Goal: Information Seeking & Learning: Learn about a topic

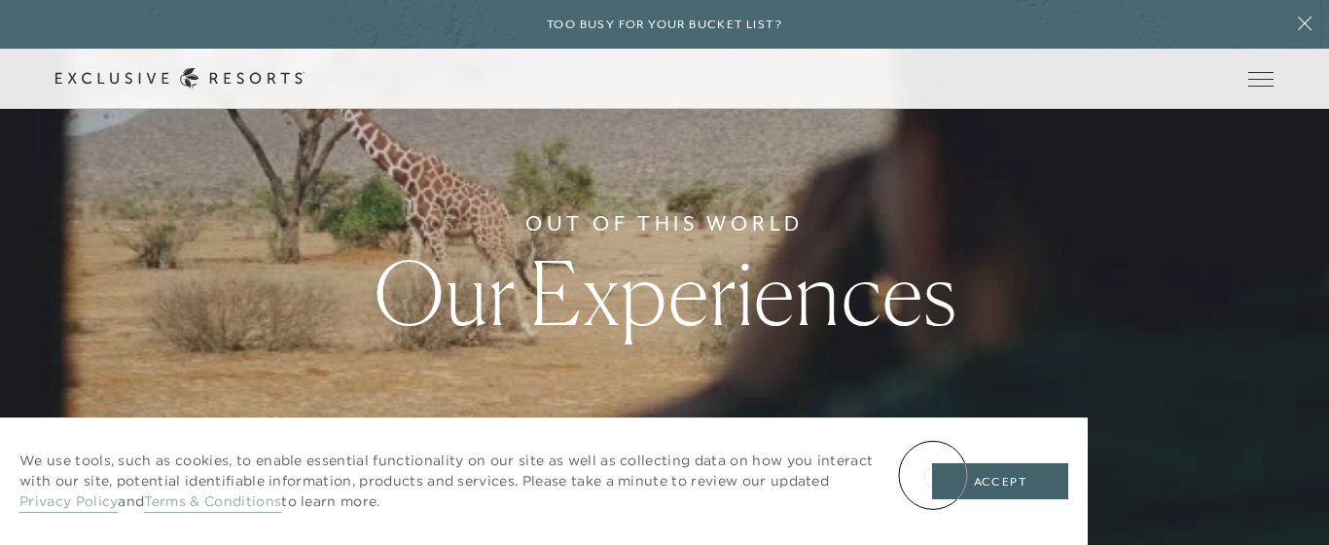
scroll to position [47, 0]
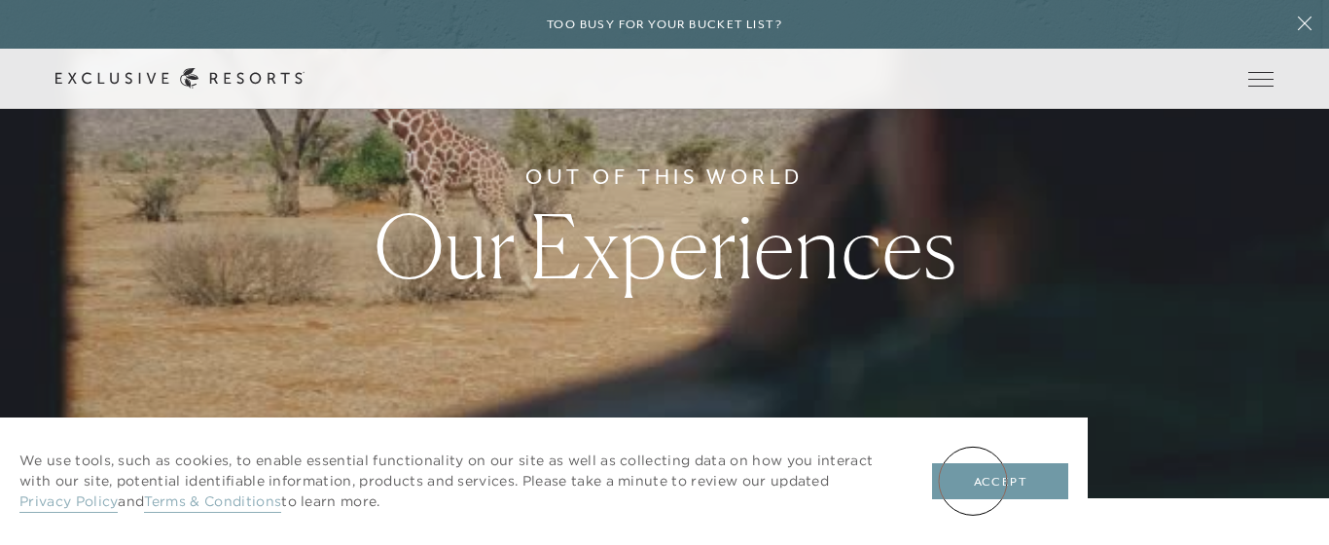
click at [973, 480] on button "Accept" at bounding box center [1000, 481] width 136 height 37
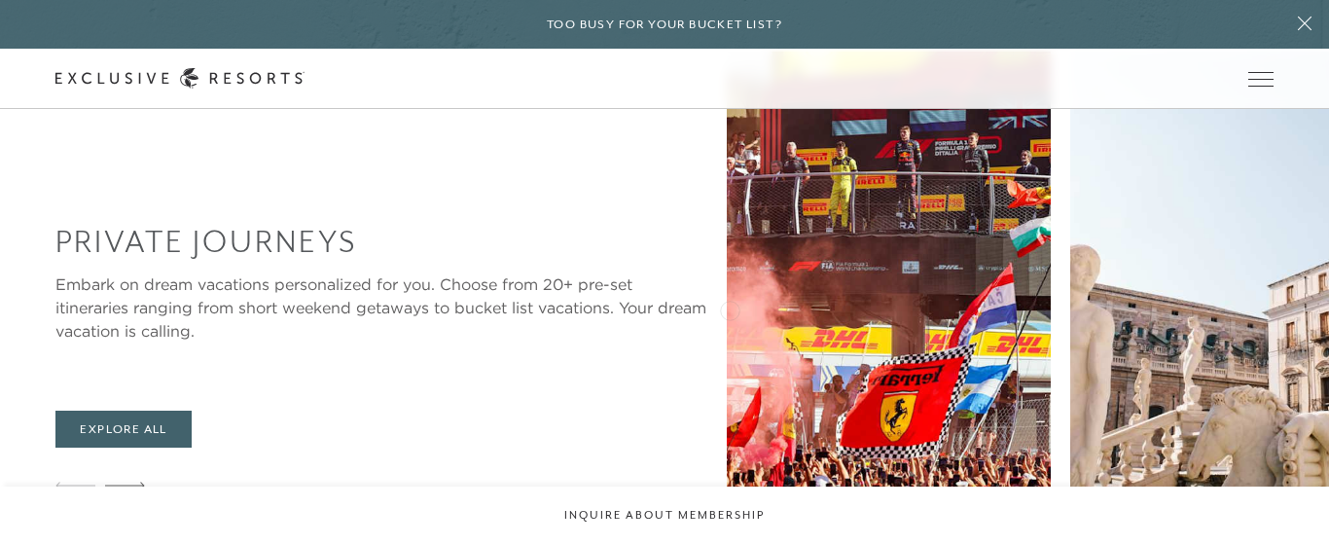
scroll to position [1660, 0]
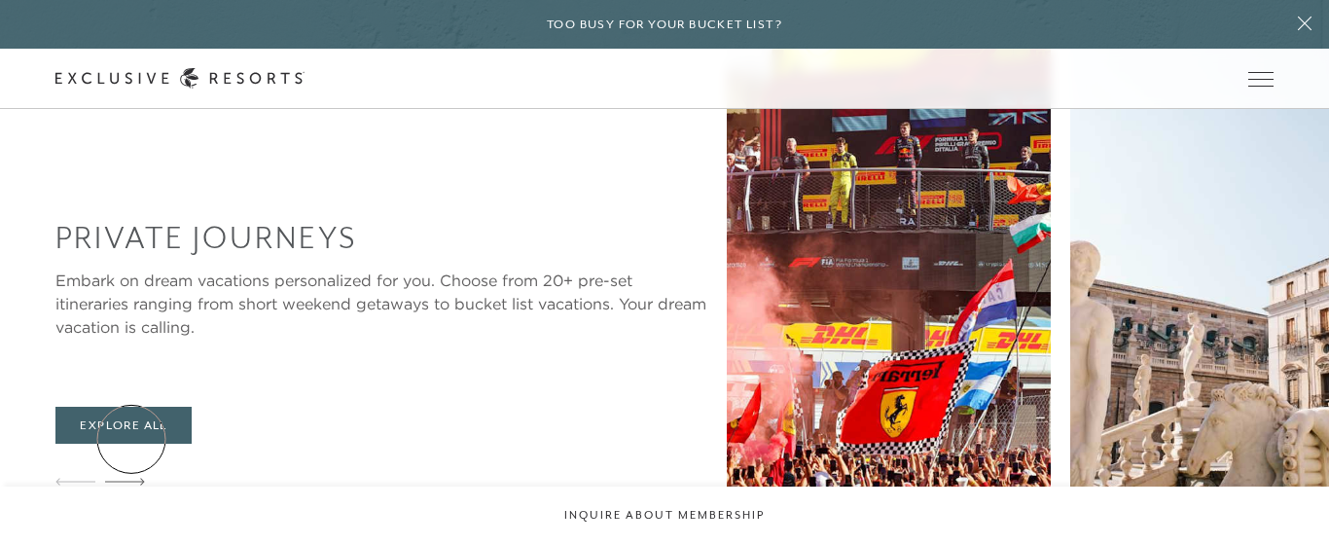
click at [131, 478] on icon at bounding box center [125, 482] width 40 height 8
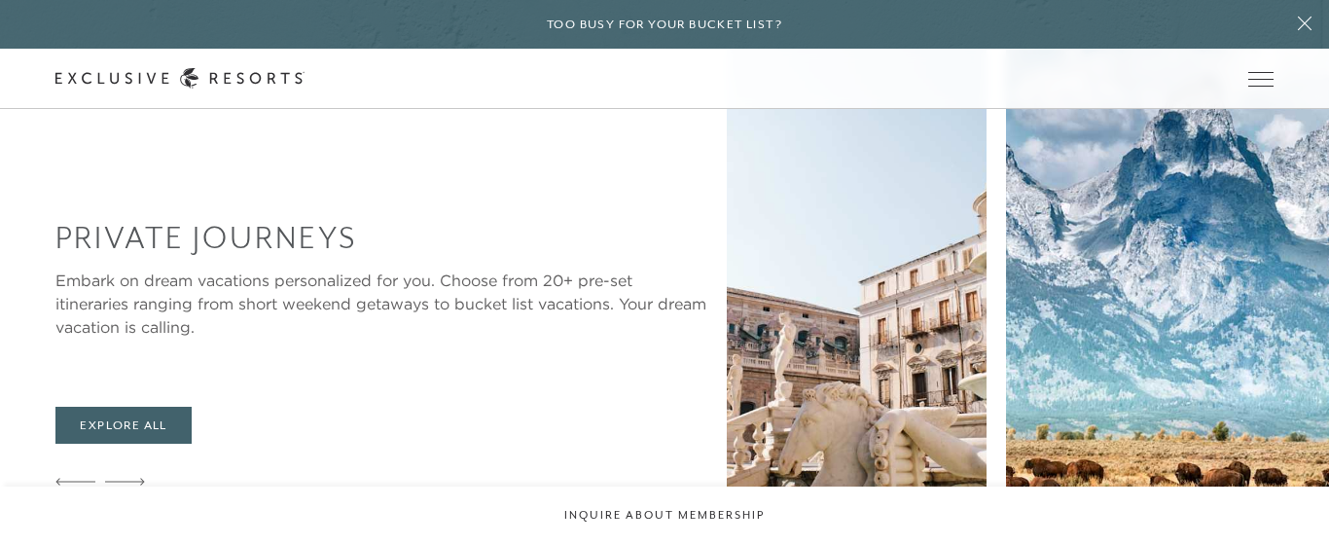
click at [131, 478] on icon at bounding box center [125, 482] width 40 height 8
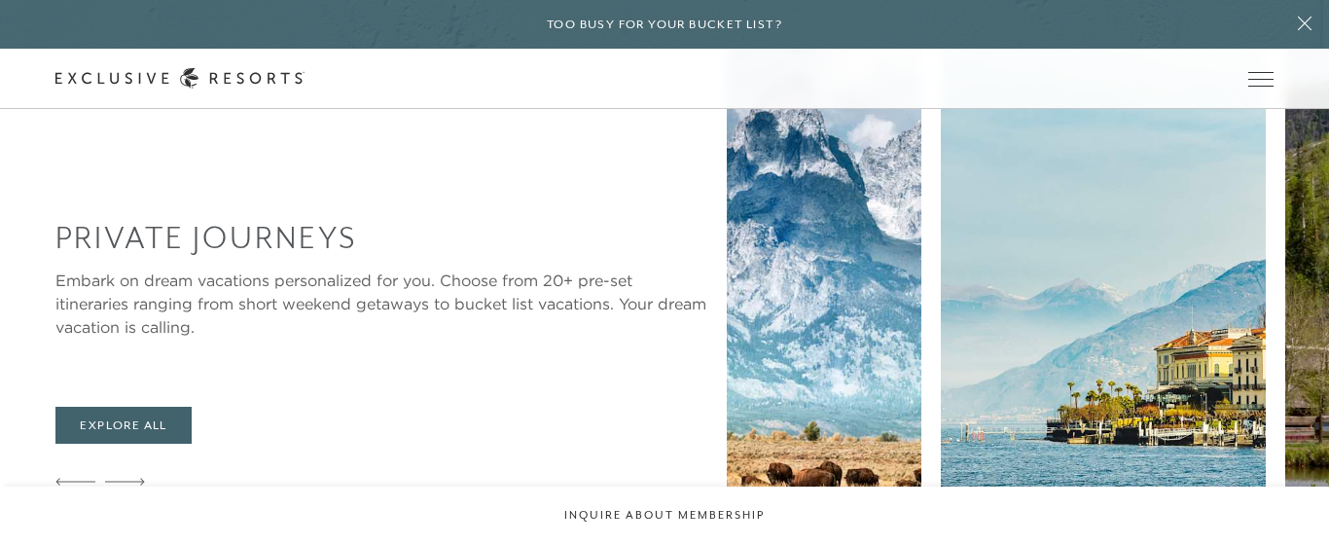
click at [131, 478] on icon at bounding box center [125, 482] width 40 height 8
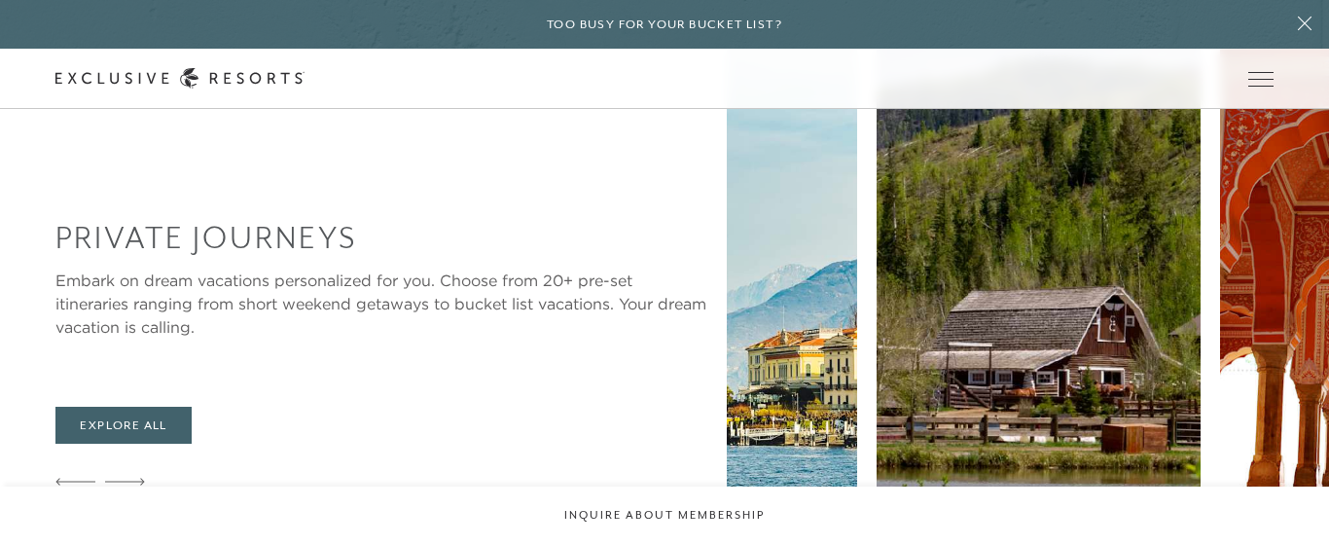
click at [131, 478] on icon at bounding box center [125, 482] width 40 height 8
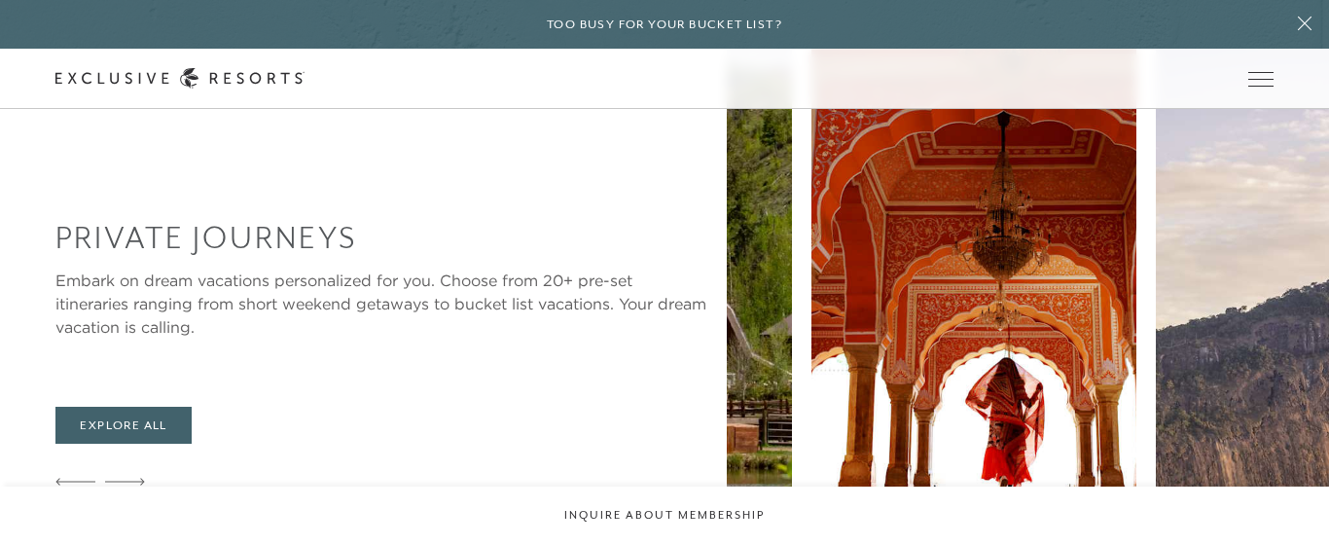
click at [131, 478] on icon at bounding box center [125, 482] width 40 height 8
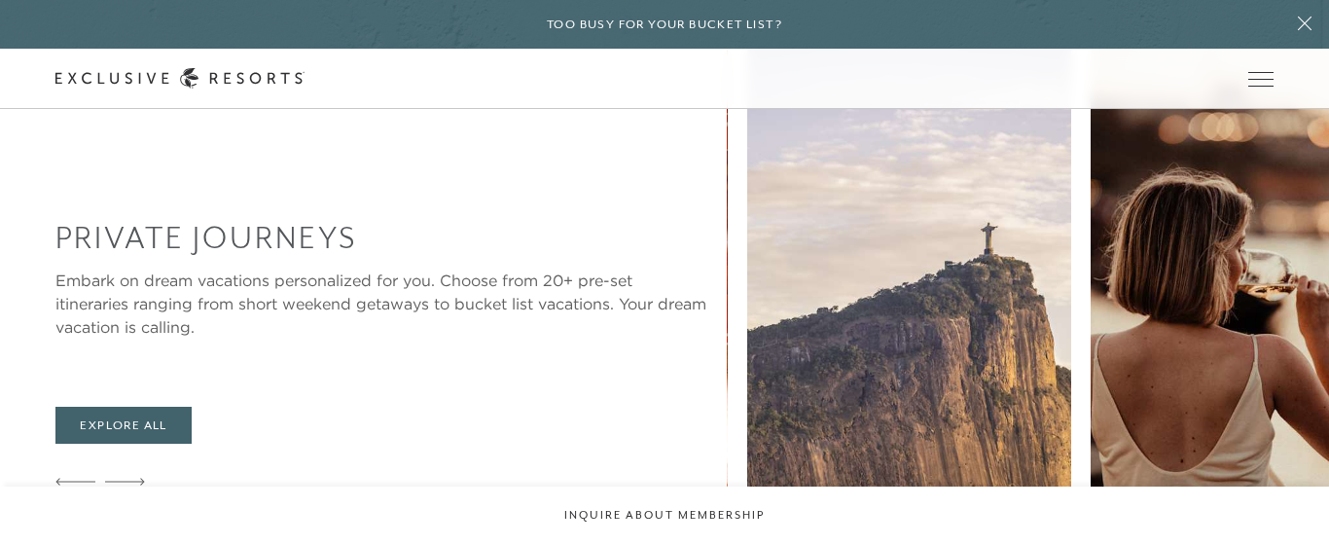
click at [131, 478] on icon at bounding box center [125, 482] width 40 height 8
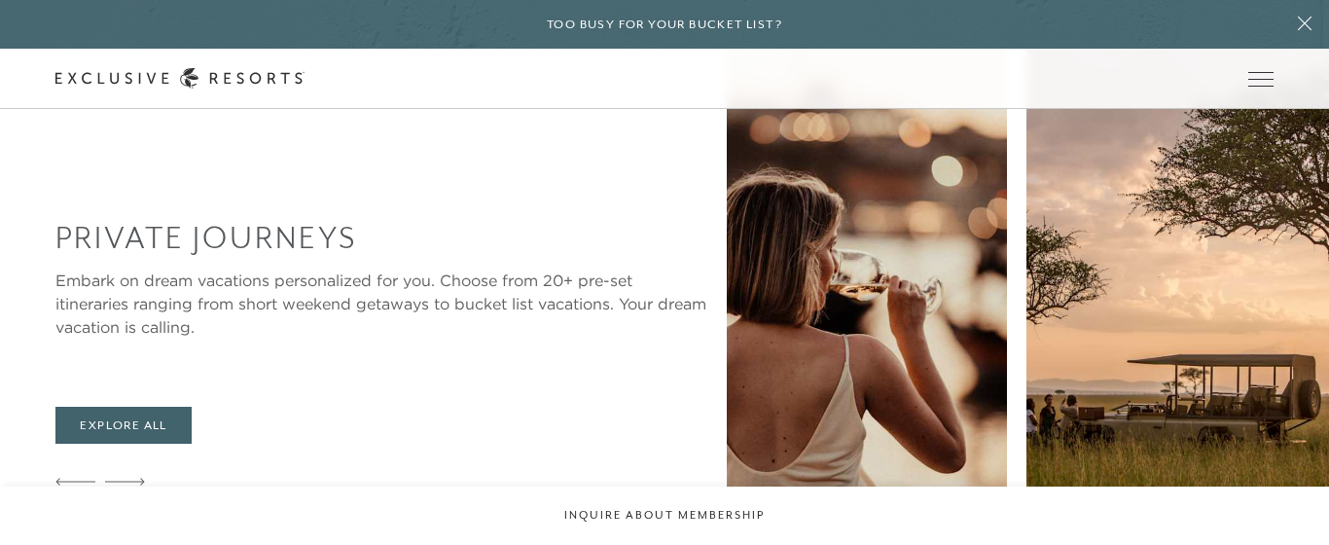
click at [131, 478] on icon at bounding box center [125, 482] width 40 height 8
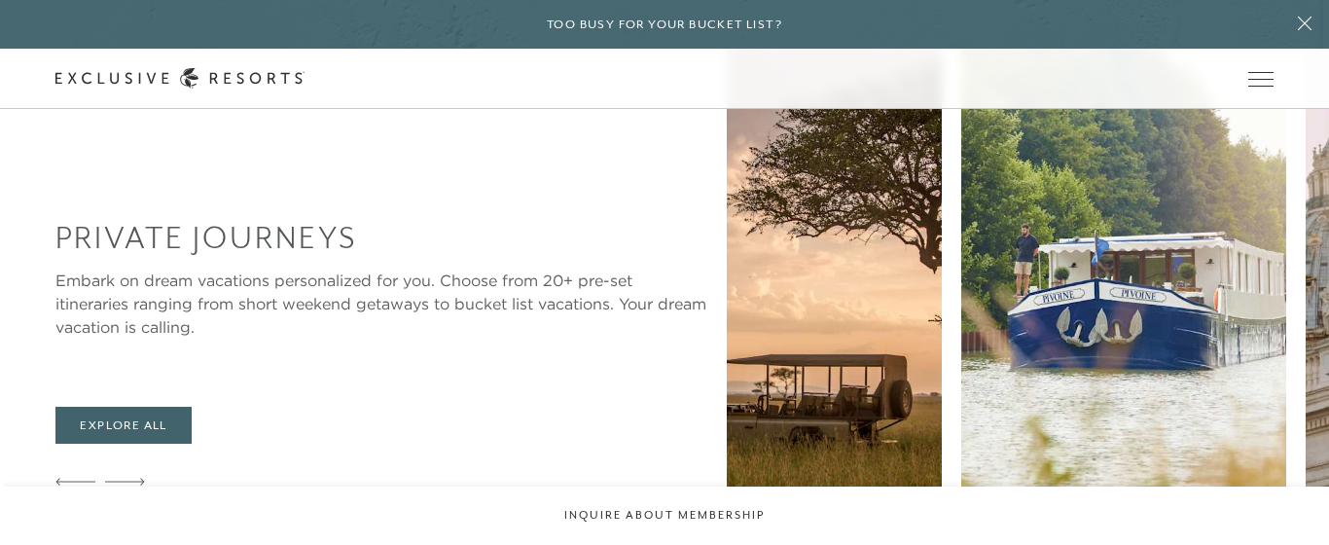
click at [131, 478] on icon at bounding box center [125, 482] width 40 height 8
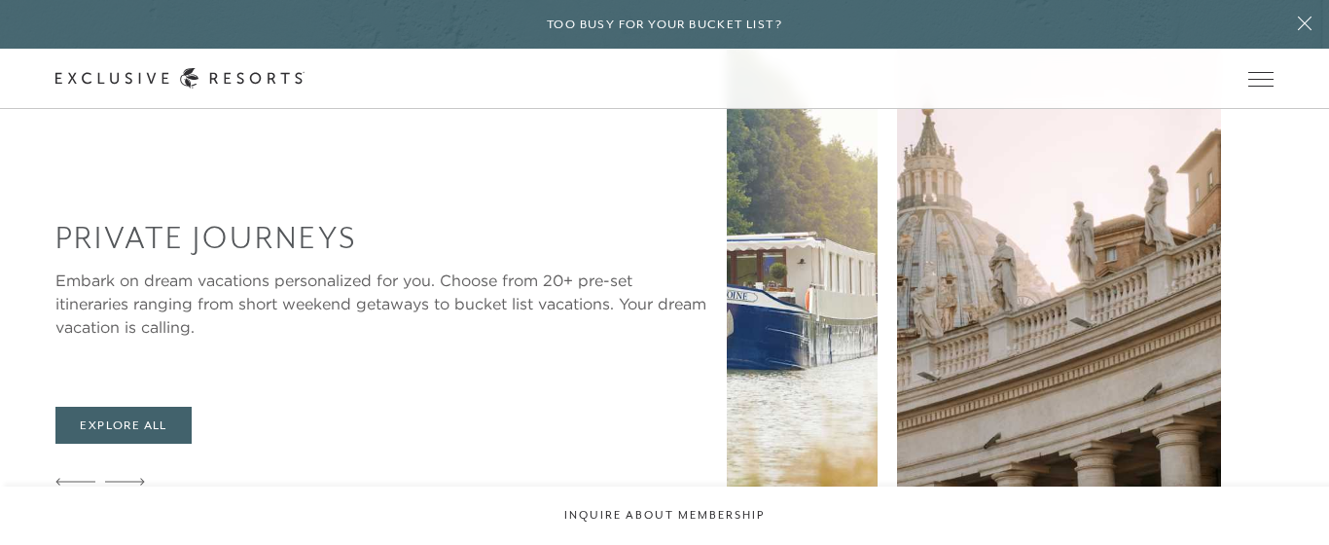
click at [131, 478] on icon at bounding box center [125, 482] width 40 height 8
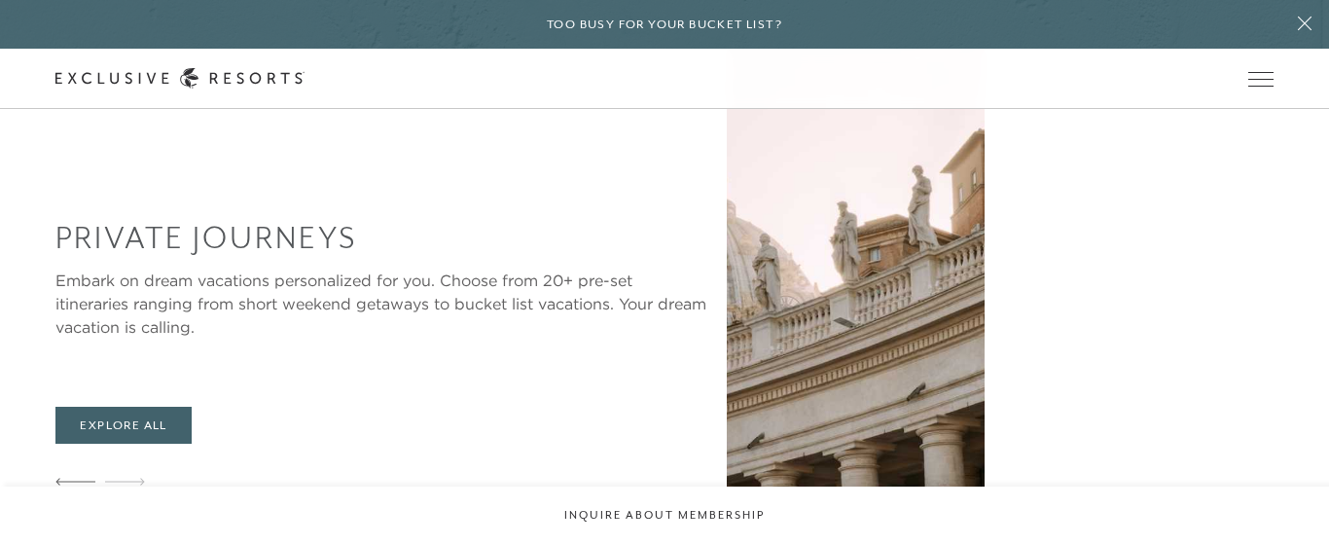
click at [131, 478] on icon at bounding box center [125, 482] width 40 height 8
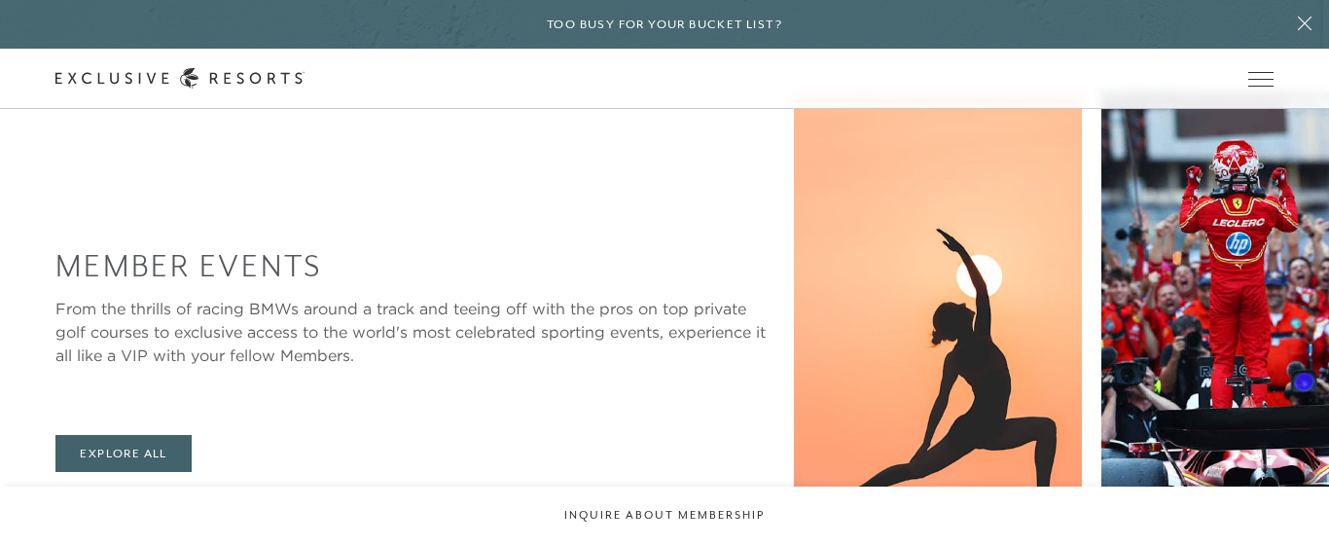
scroll to position [2972, 0]
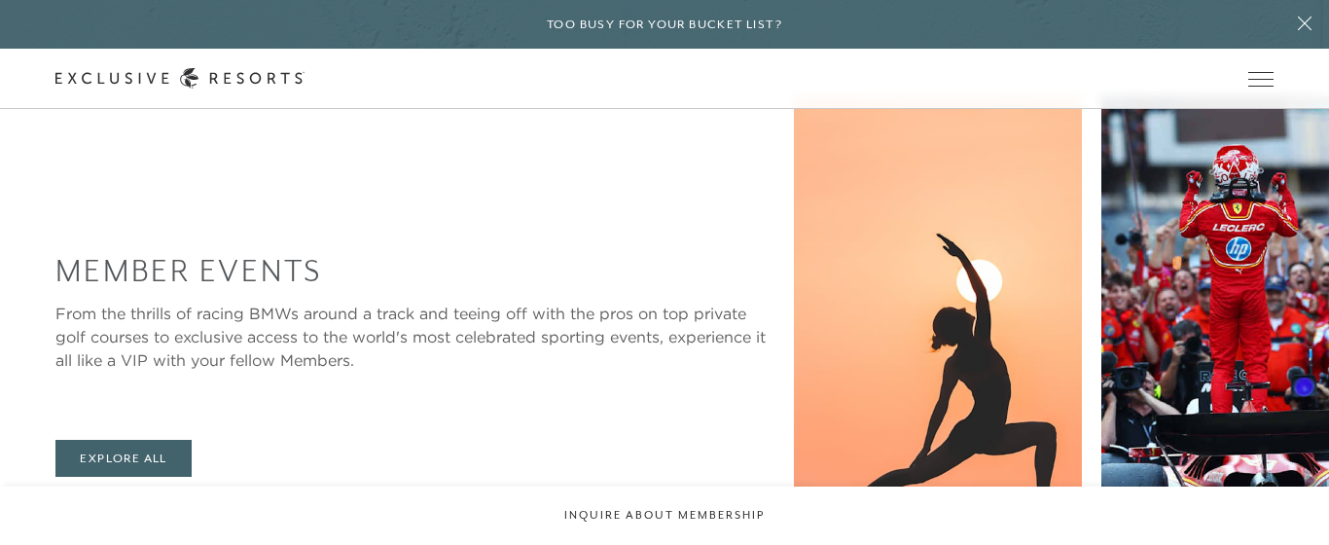
click at [138, 511] on icon at bounding box center [125, 515] width 40 height 8
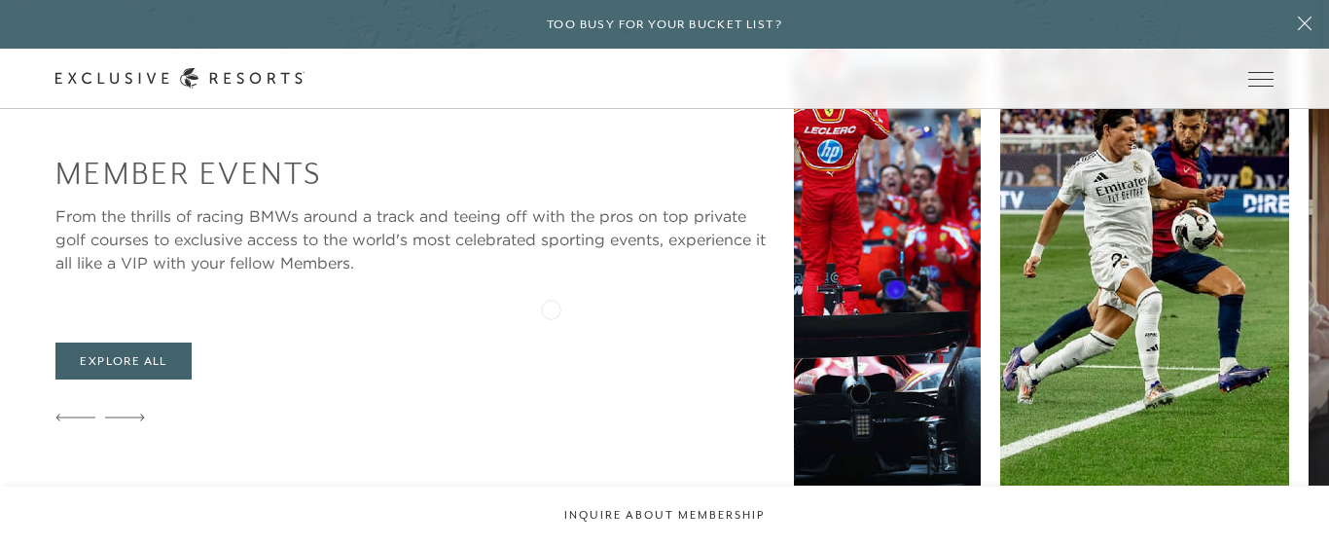
scroll to position [3068, 0]
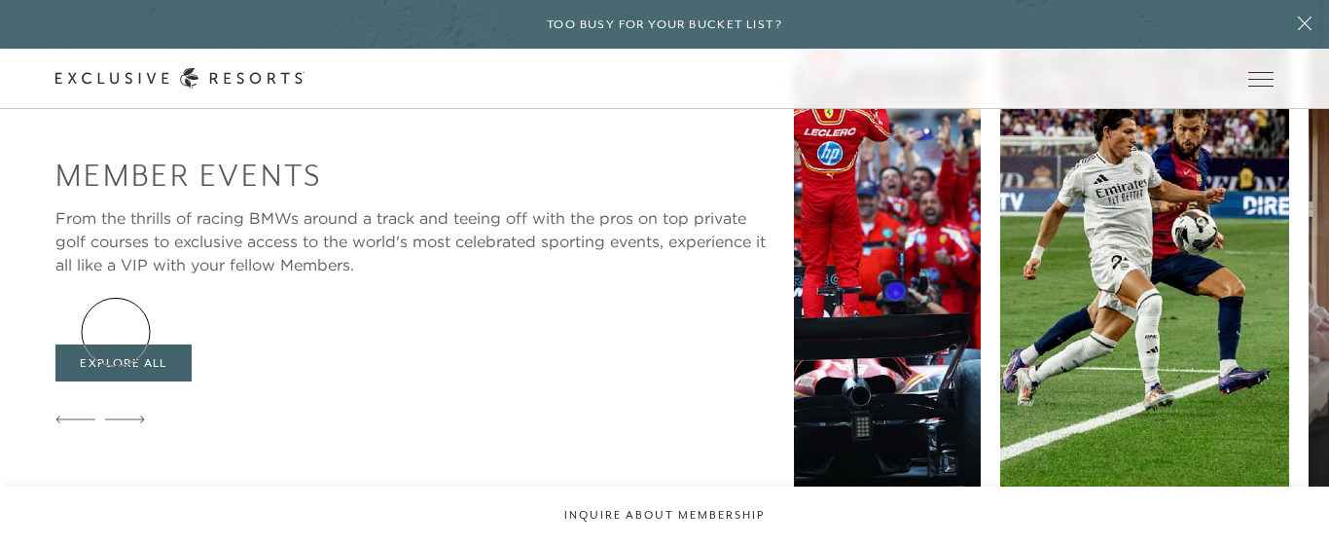
click at [116, 415] on icon at bounding box center [125, 419] width 40 height 8
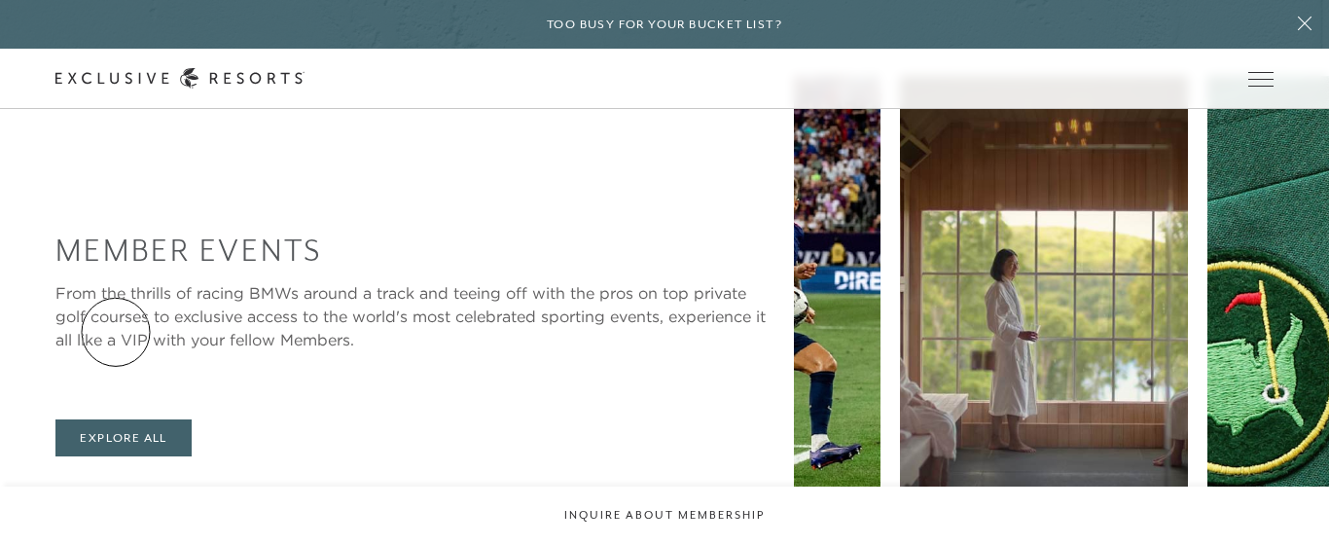
scroll to position [2987, 0]
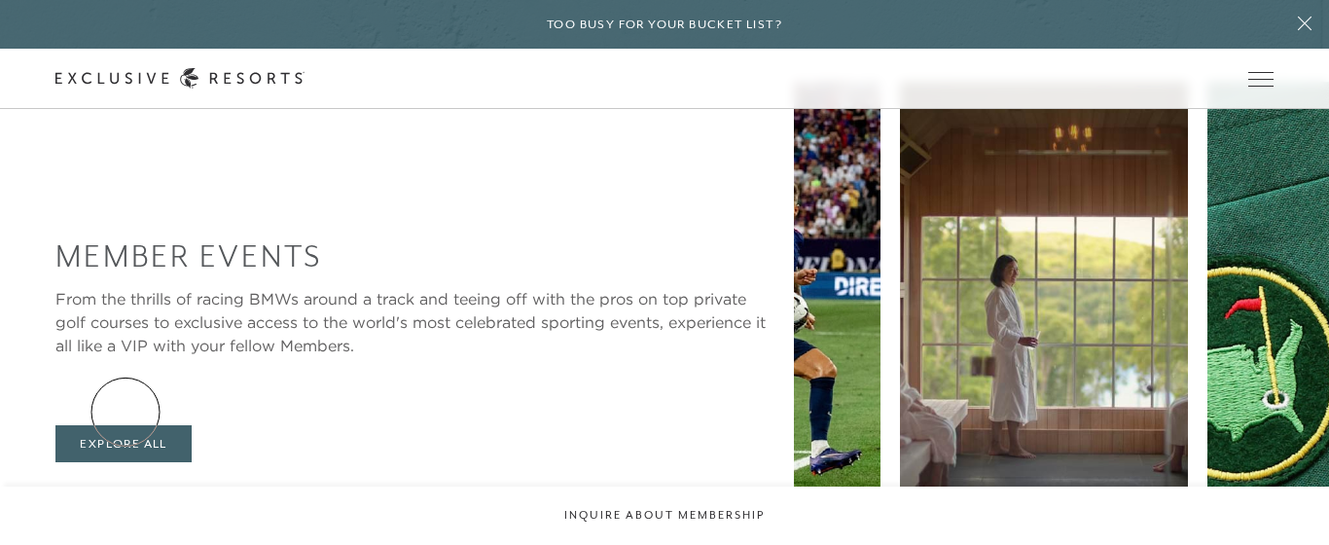
click at [125, 496] on icon at bounding box center [125, 500] width 40 height 8
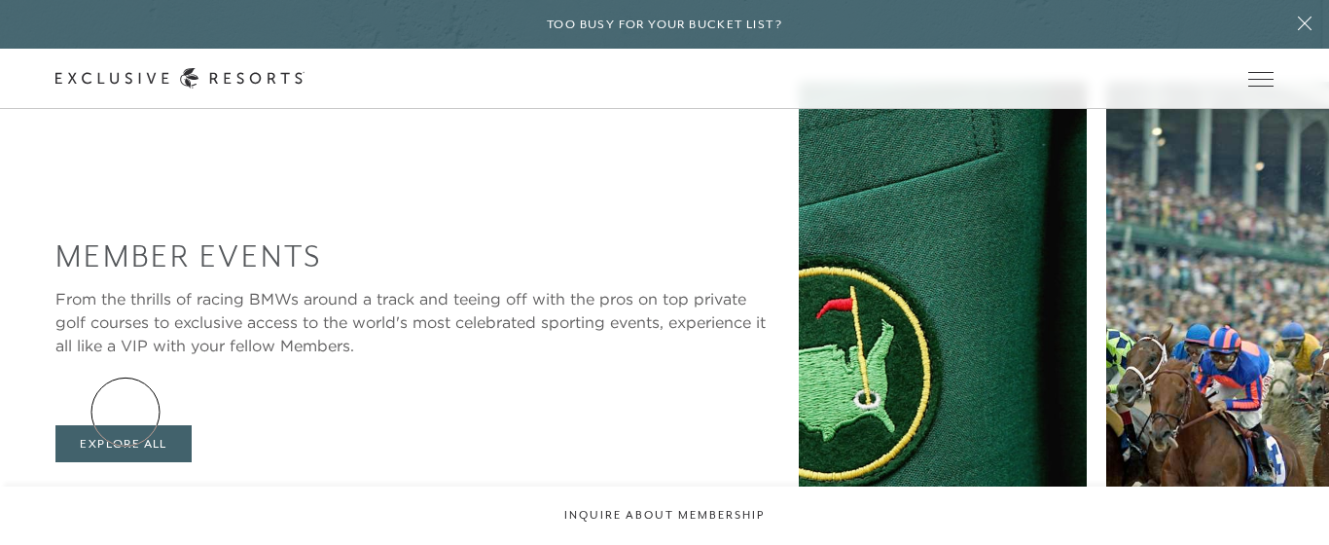
click at [125, 496] on icon at bounding box center [125, 500] width 40 height 8
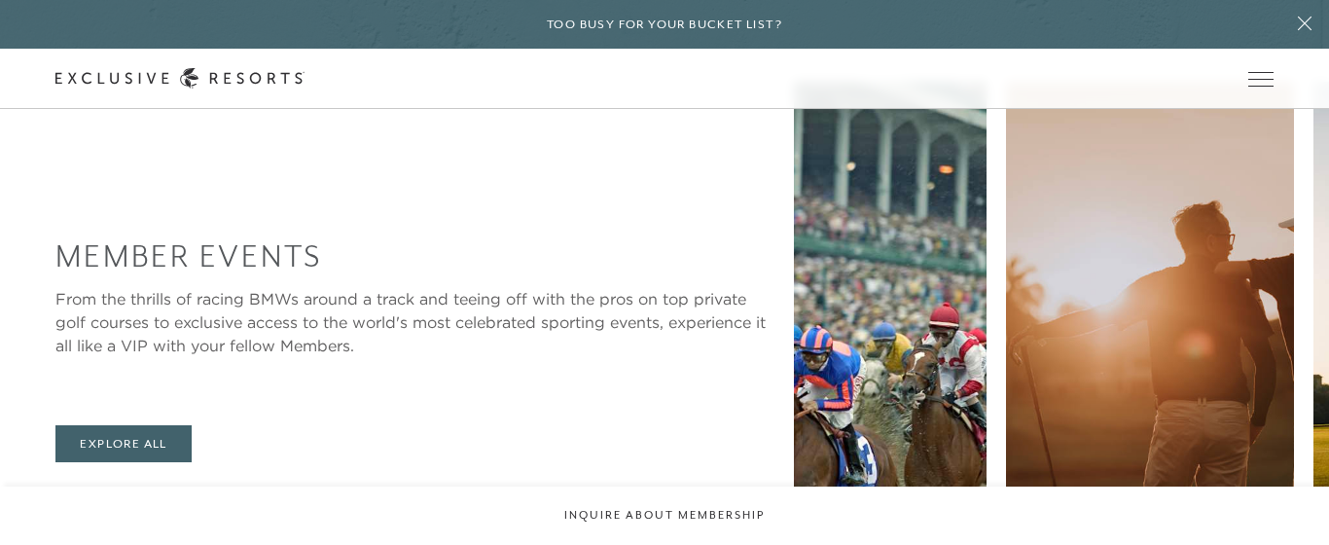
click at [125, 496] on icon at bounding box center [125, 500] width 40 height 8
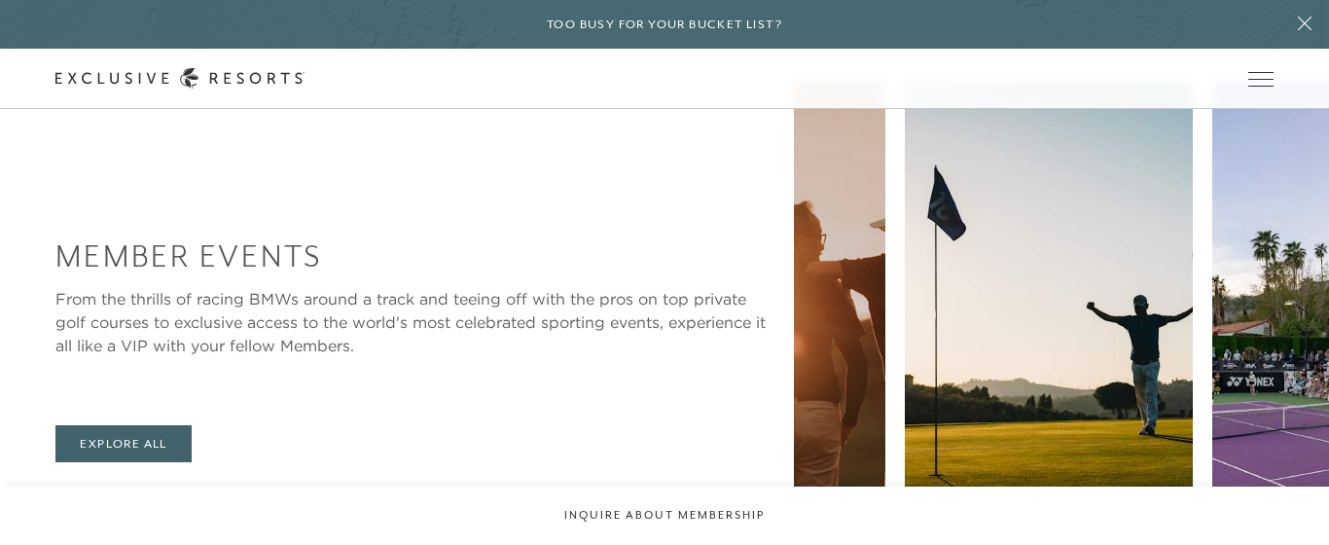
click at [125, 496] on icon at bounding box center [125, 500] width 40 height 8
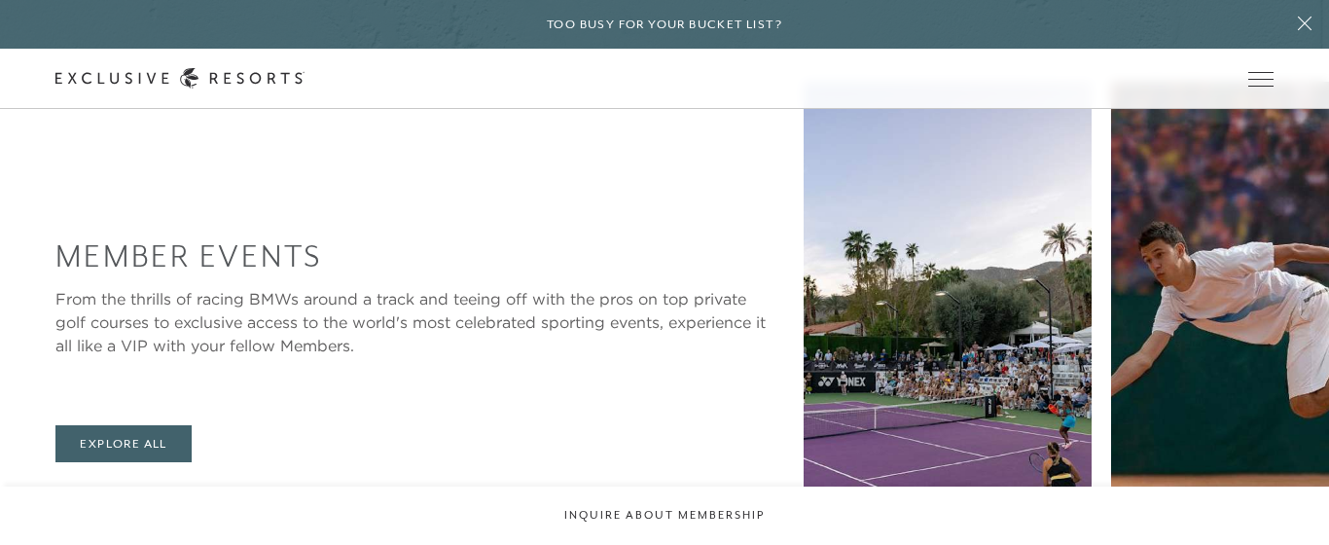
click at [125, 496] on icon at bounding box center [125, 500] width 40 height 8
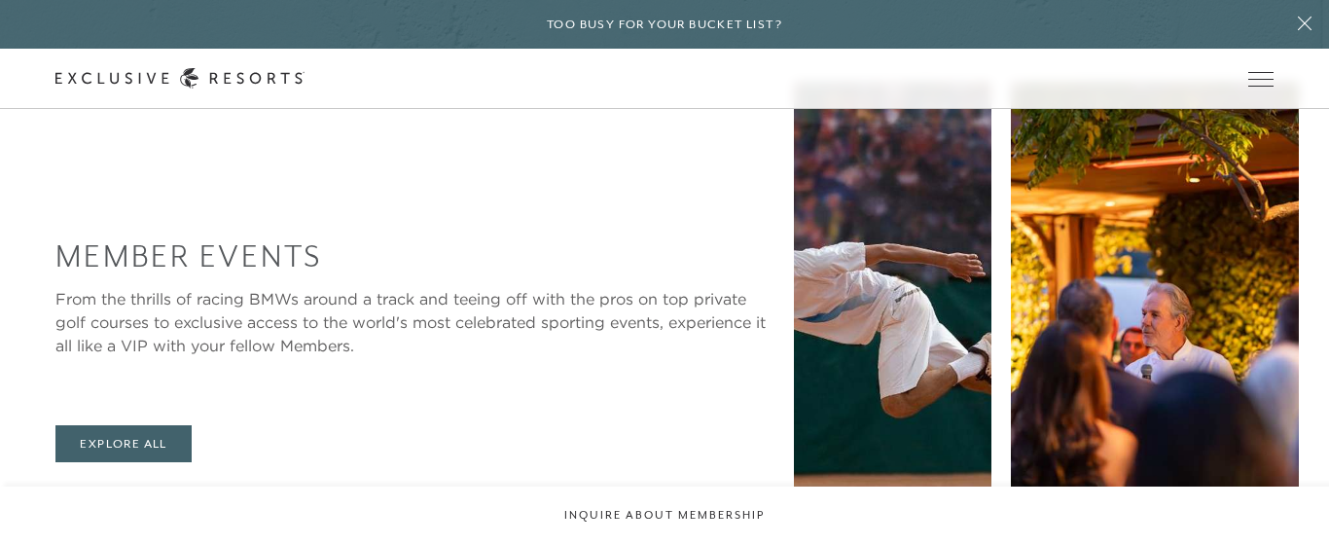
click at [125, 496] on icon at bounding box center [125, 500] width 40 height 8
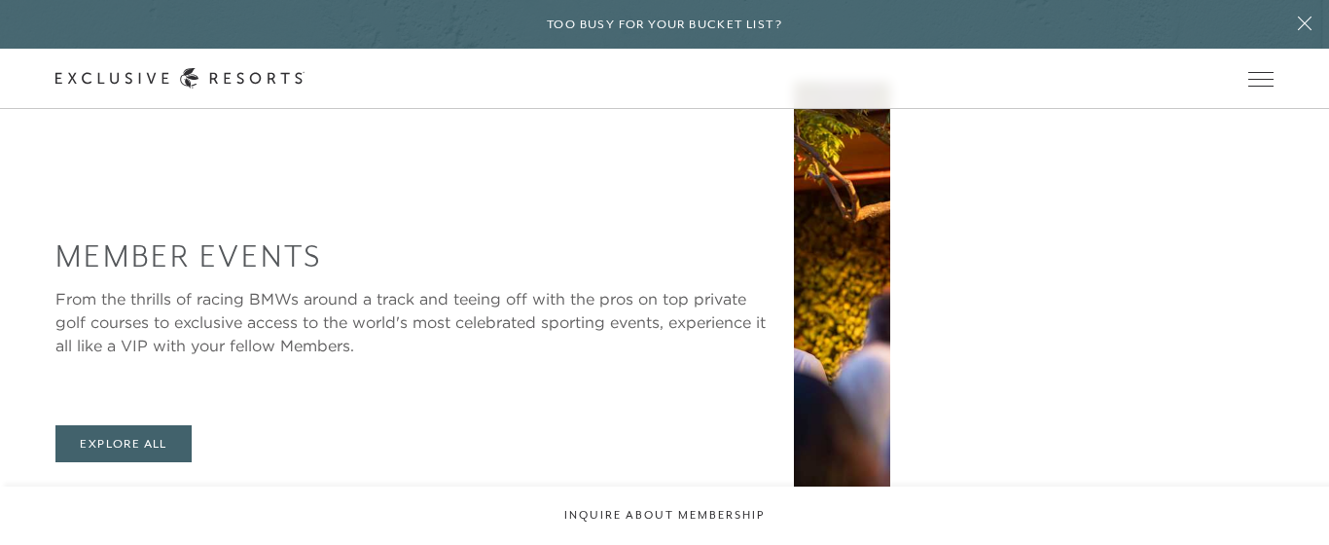
click at [125, 496] on icon at bounding box center [125, 500] width 40 height 8
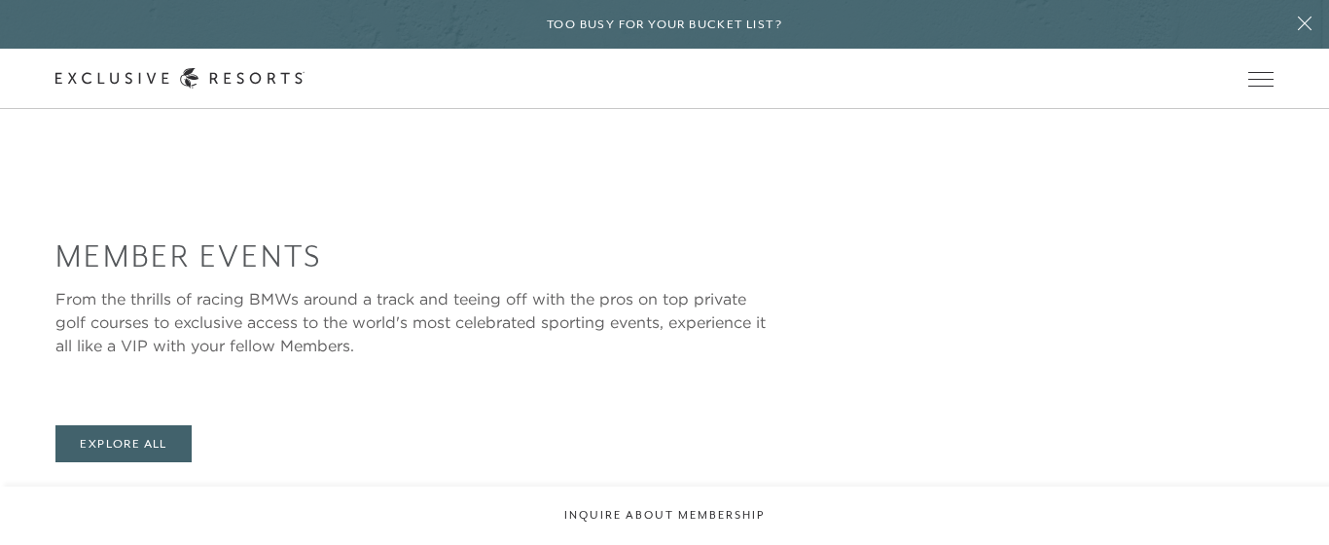
click at [125, 496] on icon at bounding box center [125, 500] width 40 height 8
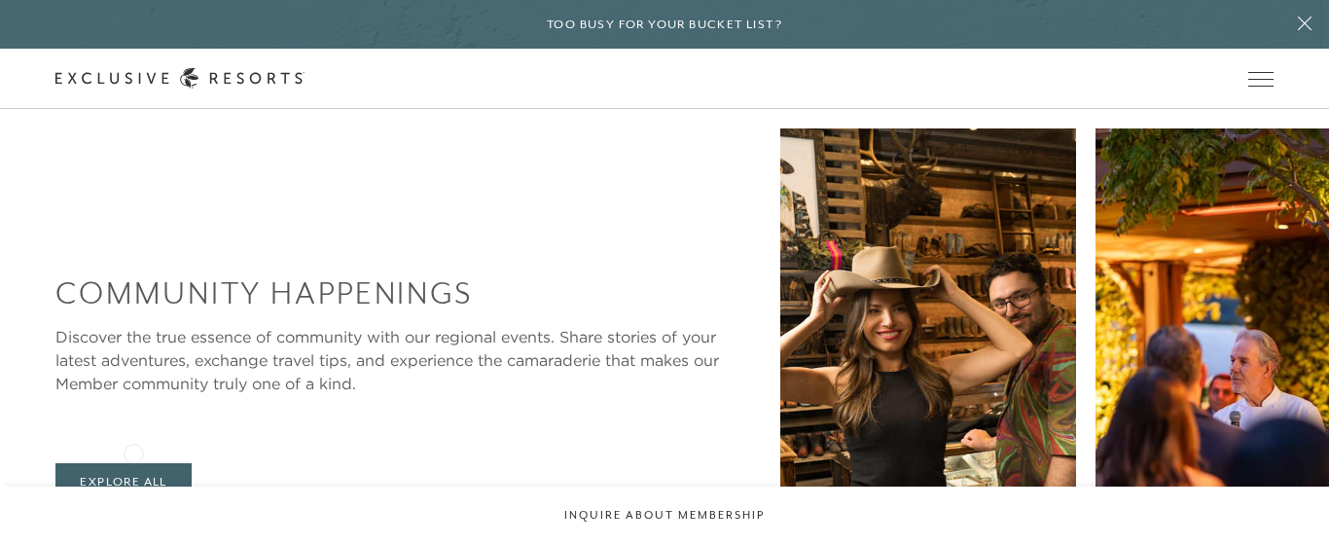
scroll to position [3688, 0]
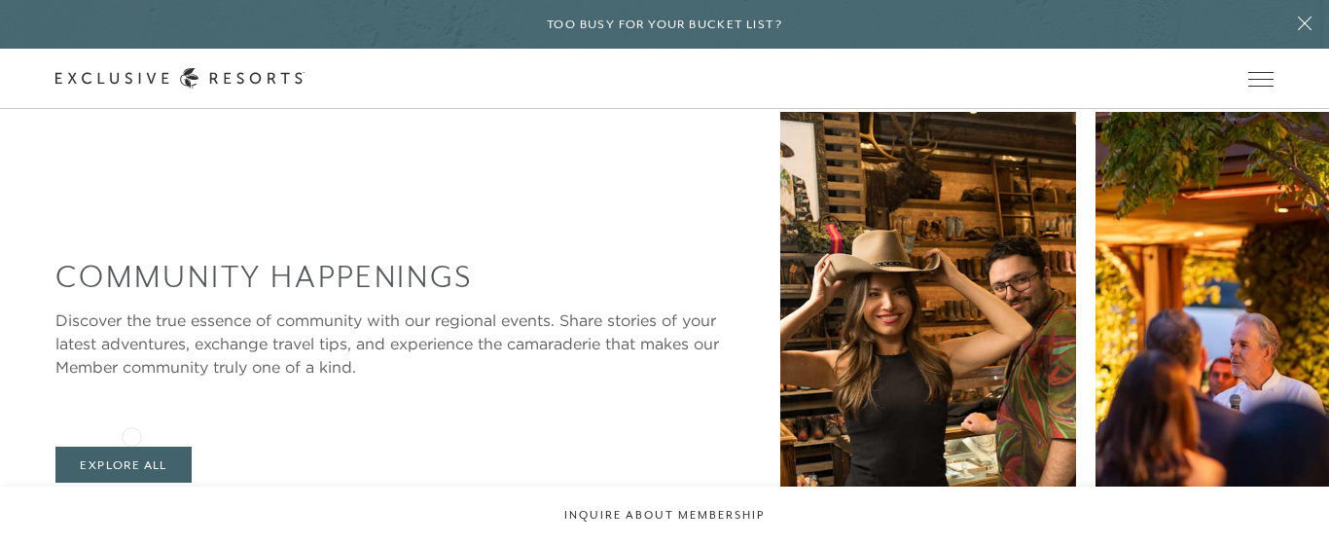
click at [131, 517] on icon at bounding box center [125, 520] width 40 height 7
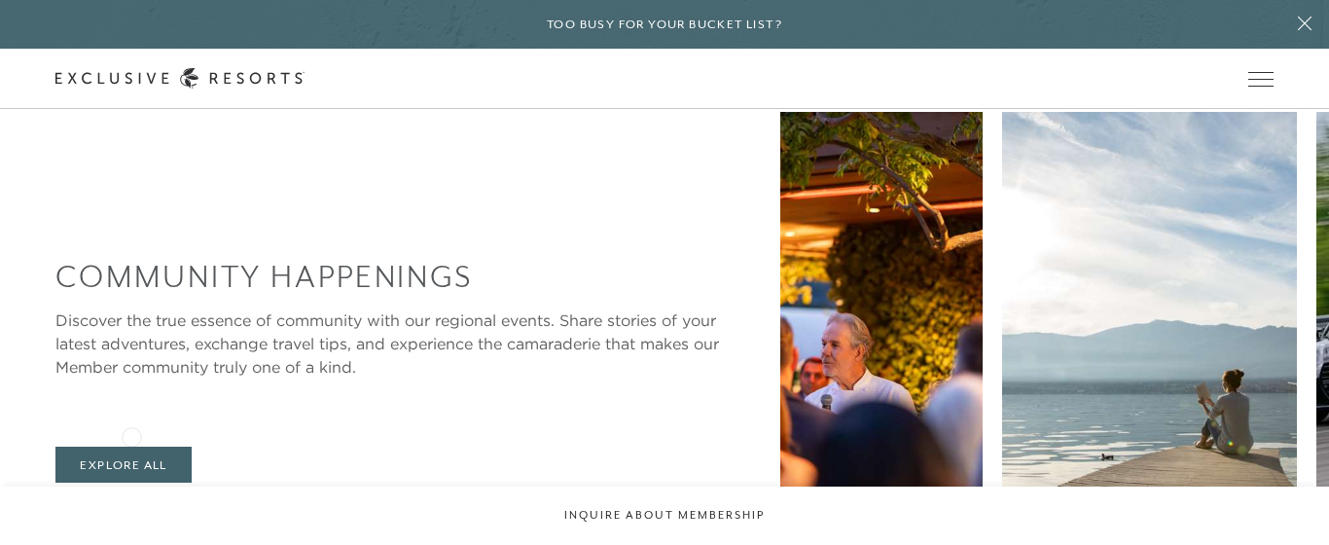
click at [131, 517] on icon at bounding box center [125, 520] width 40 height 7
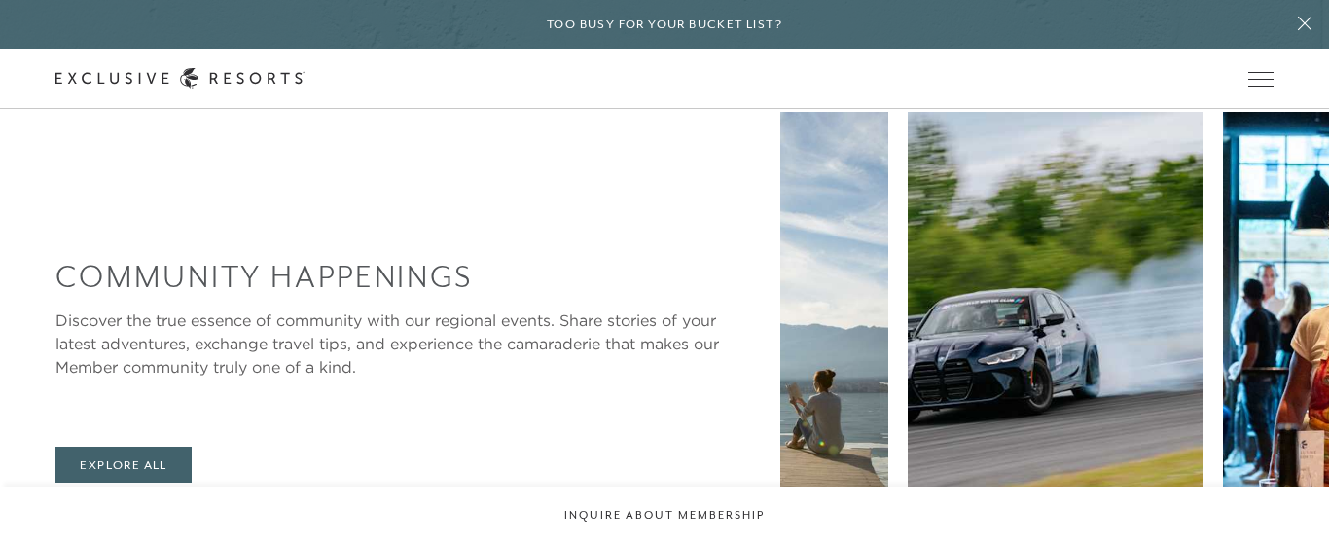
click at [131, 517] on icon at bounding box center [125, 520] width 40 height 7
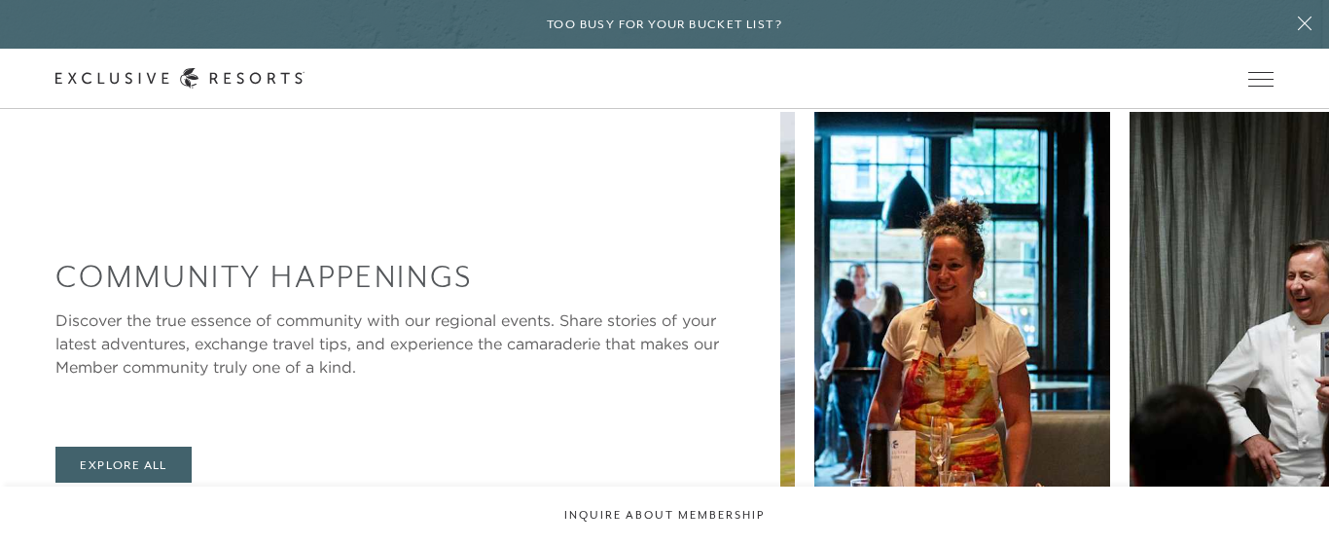
click at [131, 517] on icon at bounding box center [125, 520] width 40 height 7
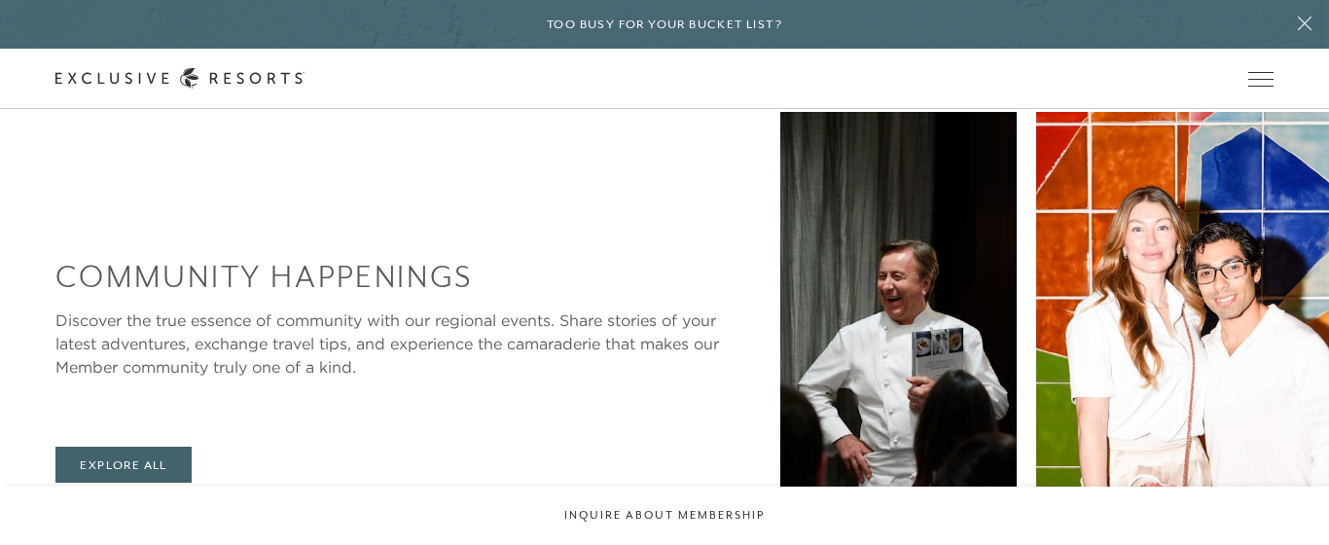
click at [131, 517] on icon at bounding box center [125, 520] width 40 height 7
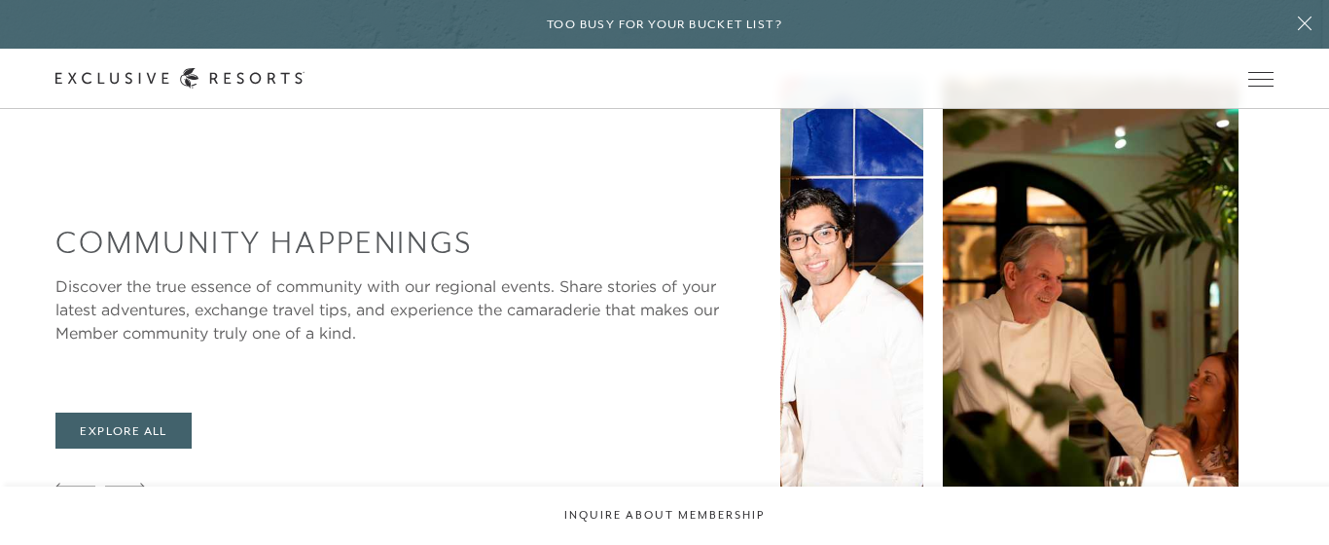
scroll to position [3724, 0]
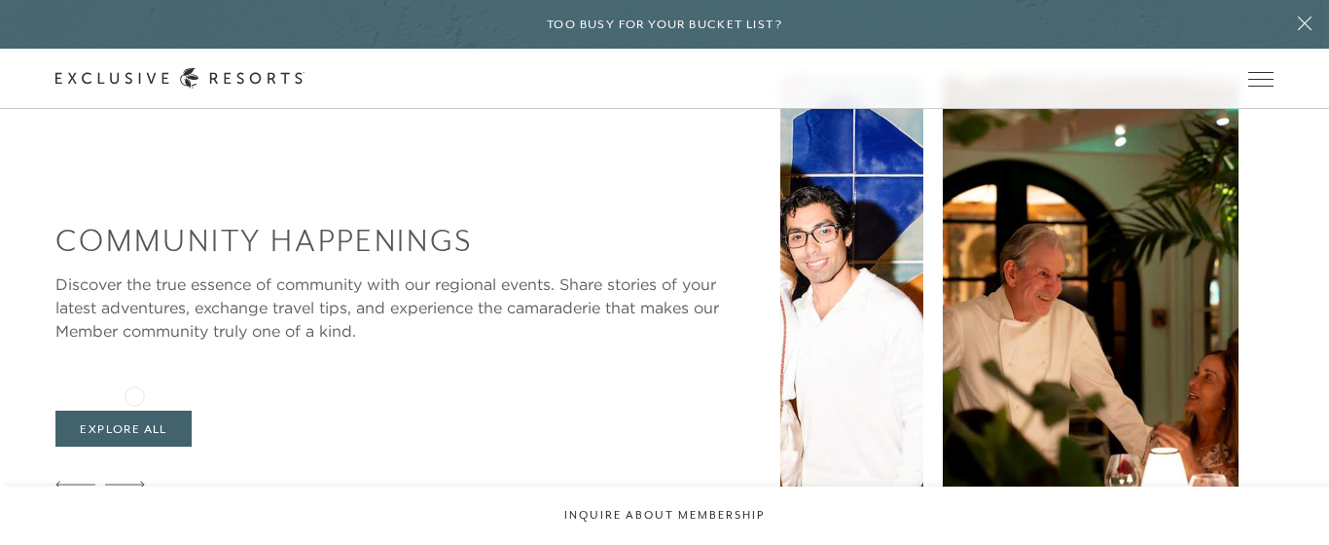
click at [134, 462] on div at bounding box center [125, 485] width 40 height 47
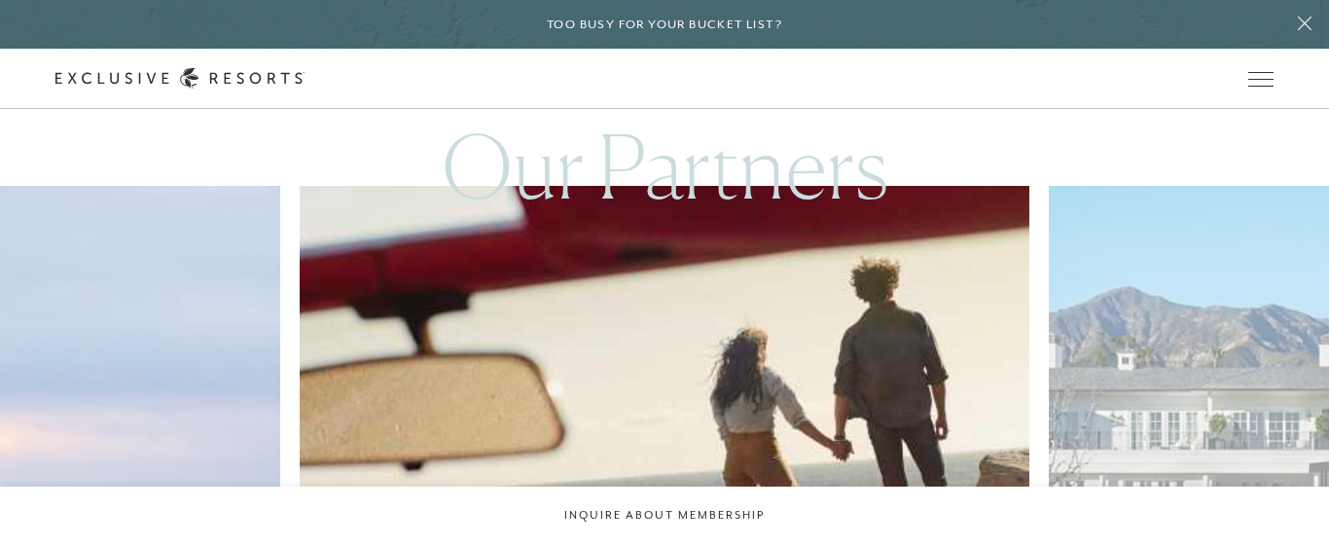
scroll to position [5106, 0]
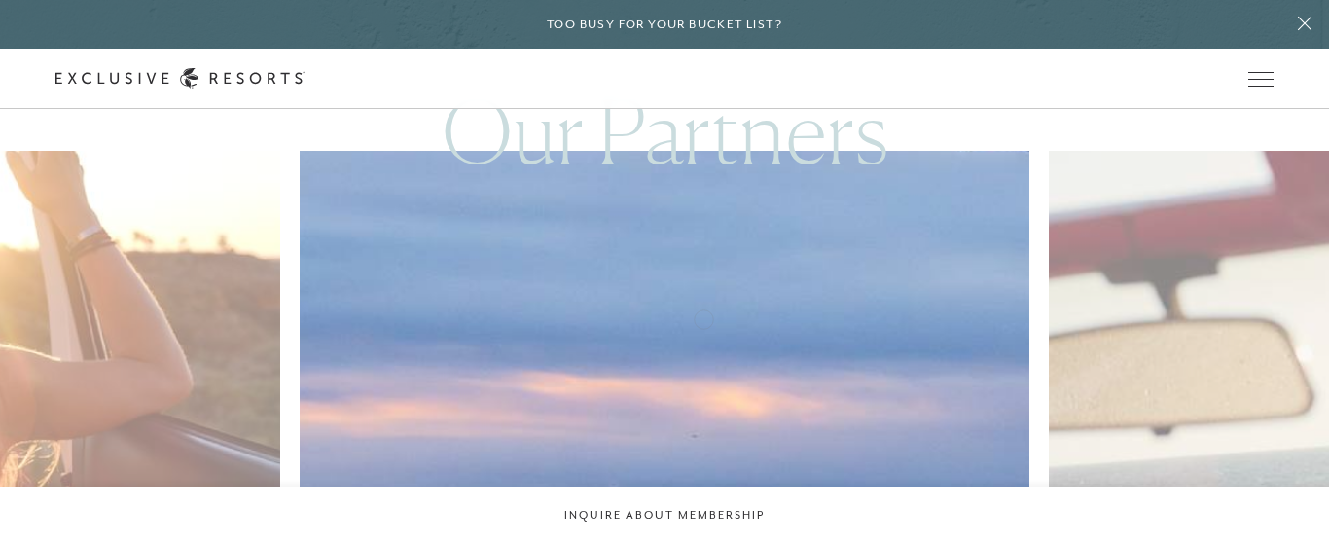
click at [703, 317] on img at bounding box center [688, 375] width 802 height 494
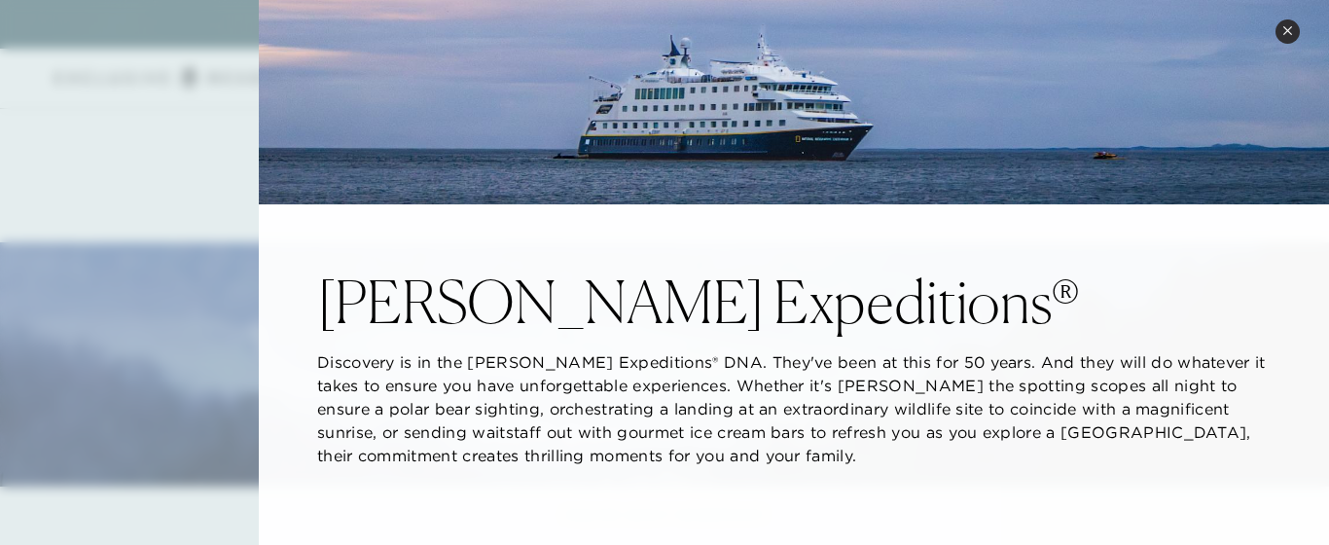
scroll to position [0, 0]
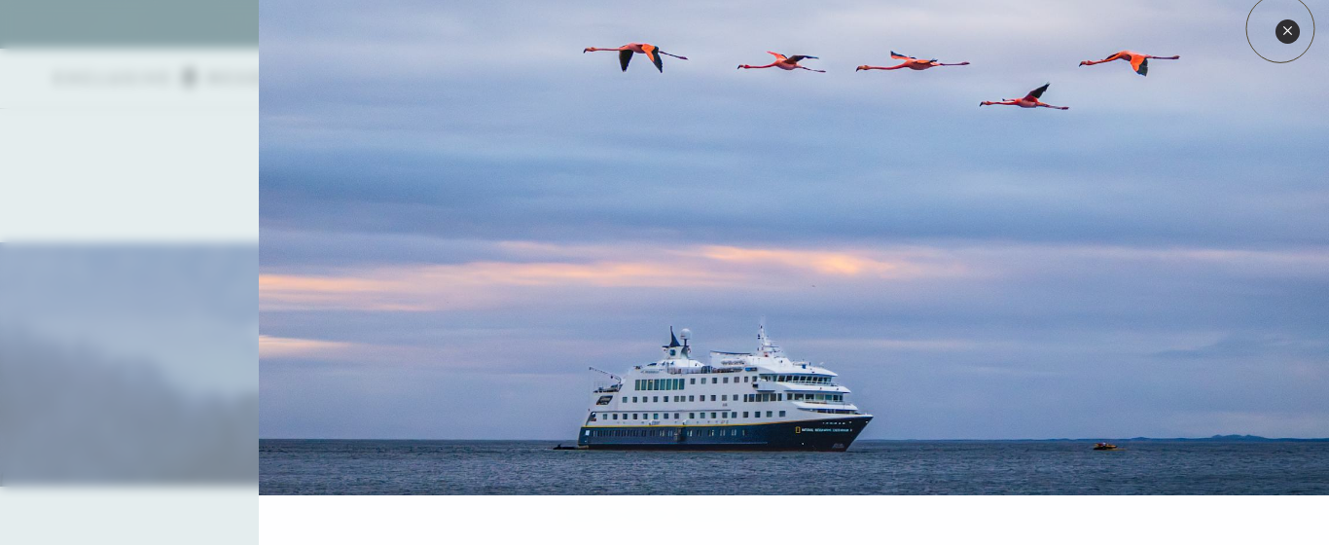
click at [1280, 28] on button "Close quickview" at bounding box center [1287, 31] width 24 height 24
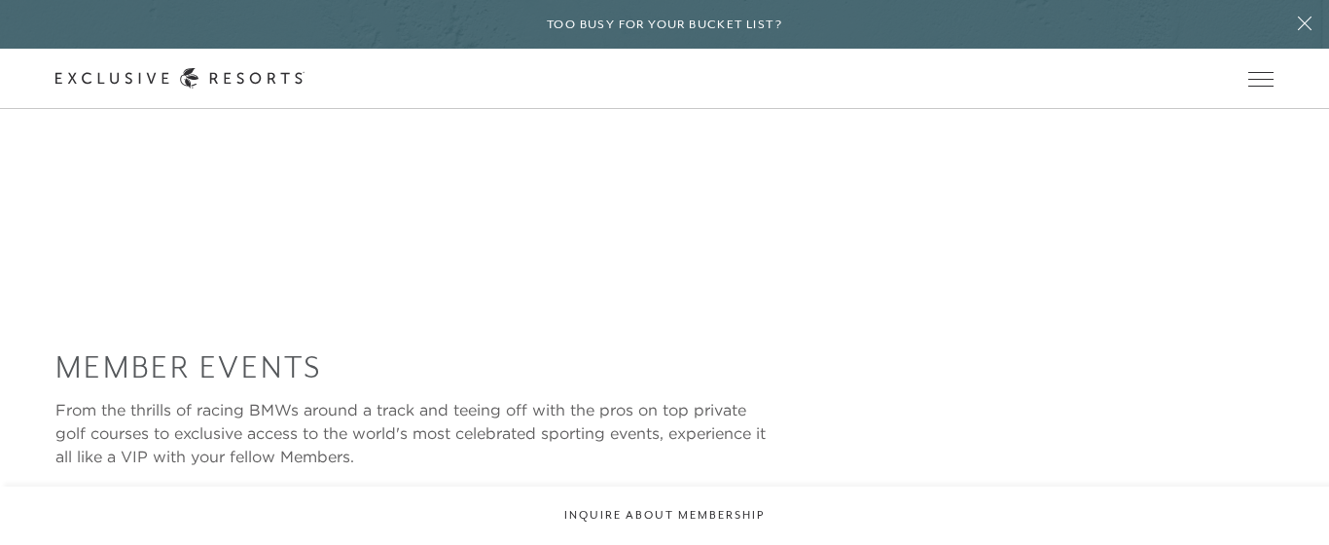
scroll to position [2883, 0]
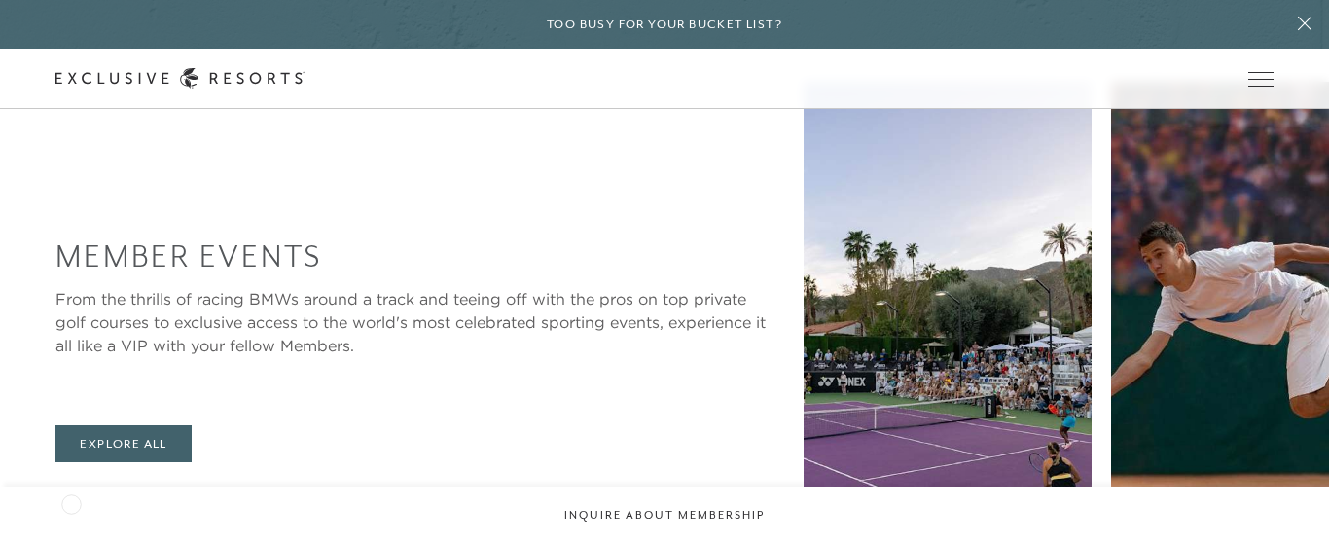
scroll to position [2976, 0]
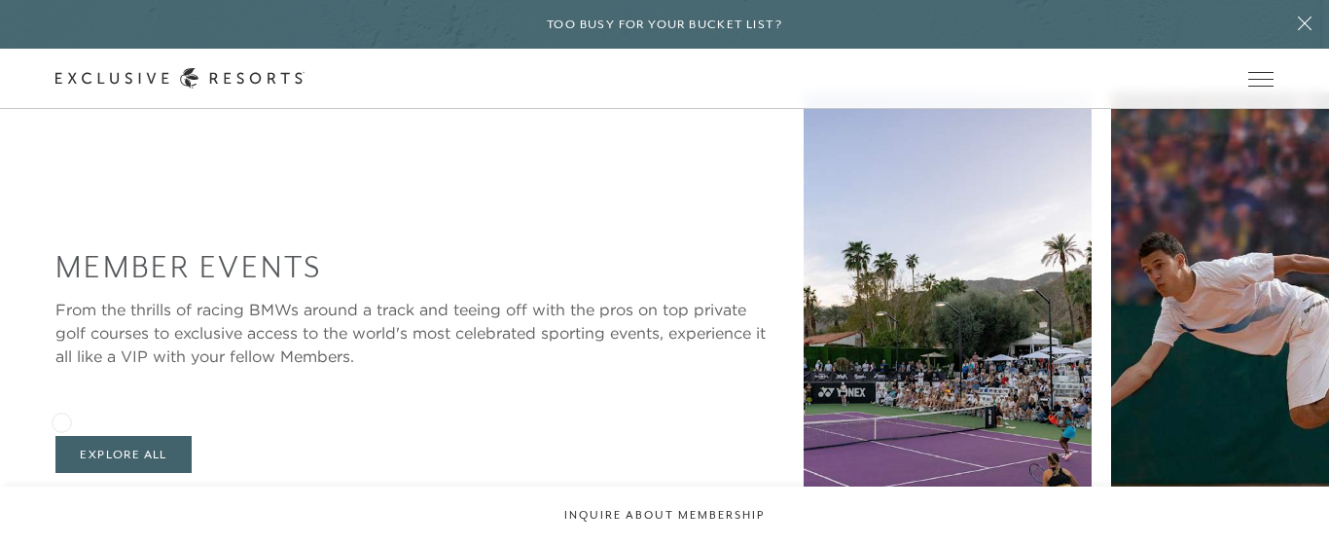
click at [61, 507] on icon at bounding box center [75, 511] width 40 height 8
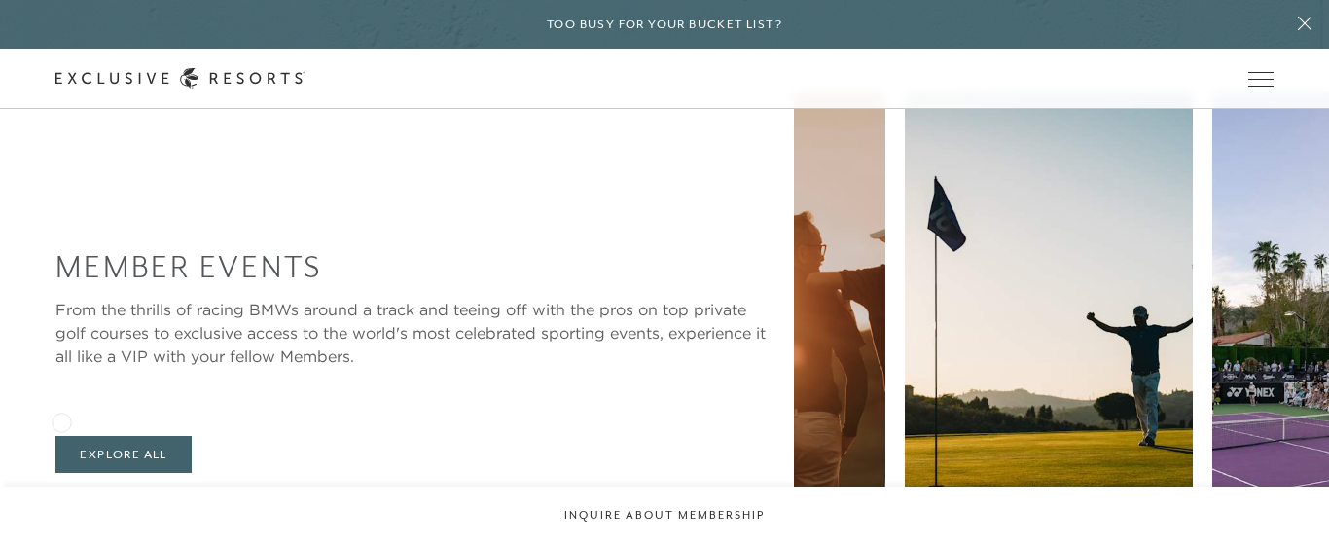
click at [61, 507] on icon at bounding box center [75, 511] width 40 height 8
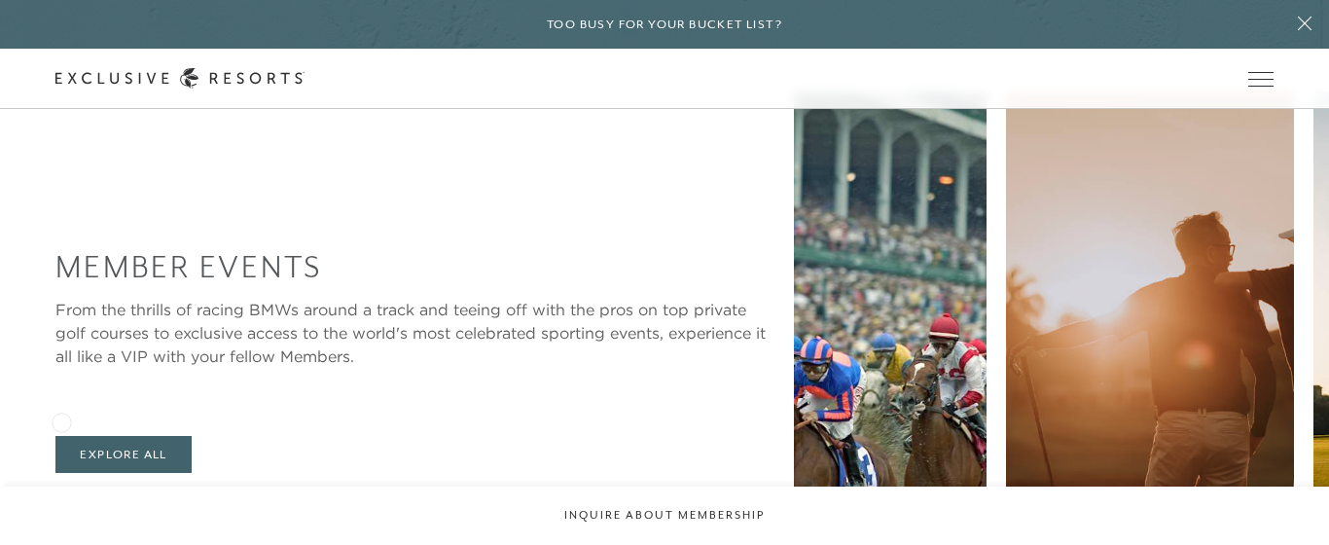
click at [61, 507] on icon at bounding box center [75, 511] width 40 height 8
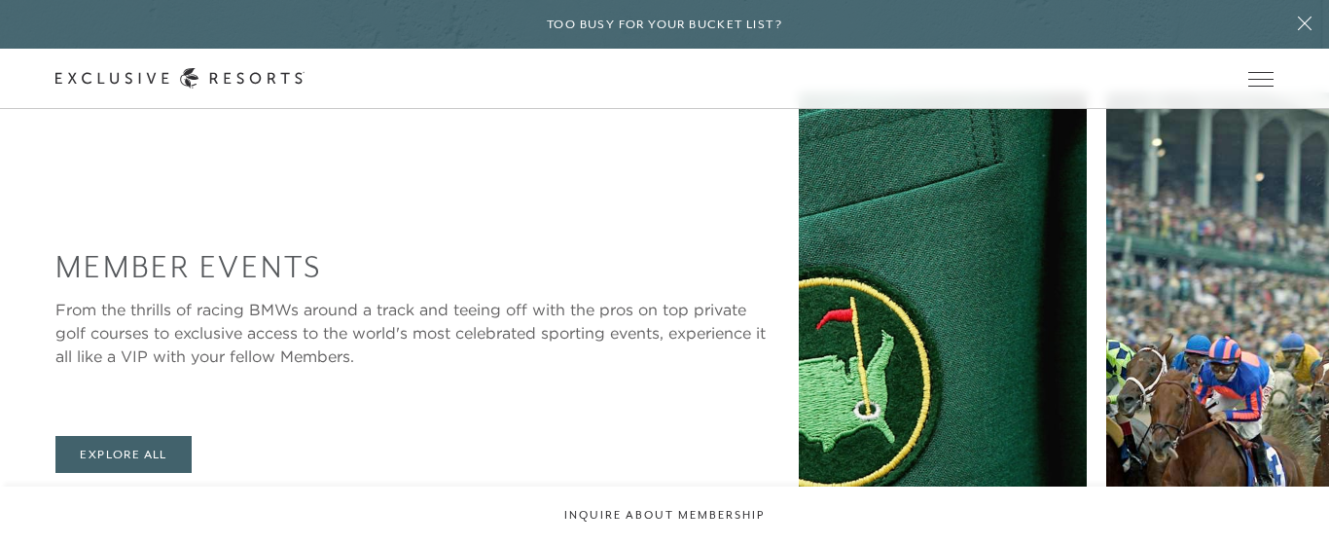
click at [61, 507] on icon at bounding box center [75, 511] width 40 height 8
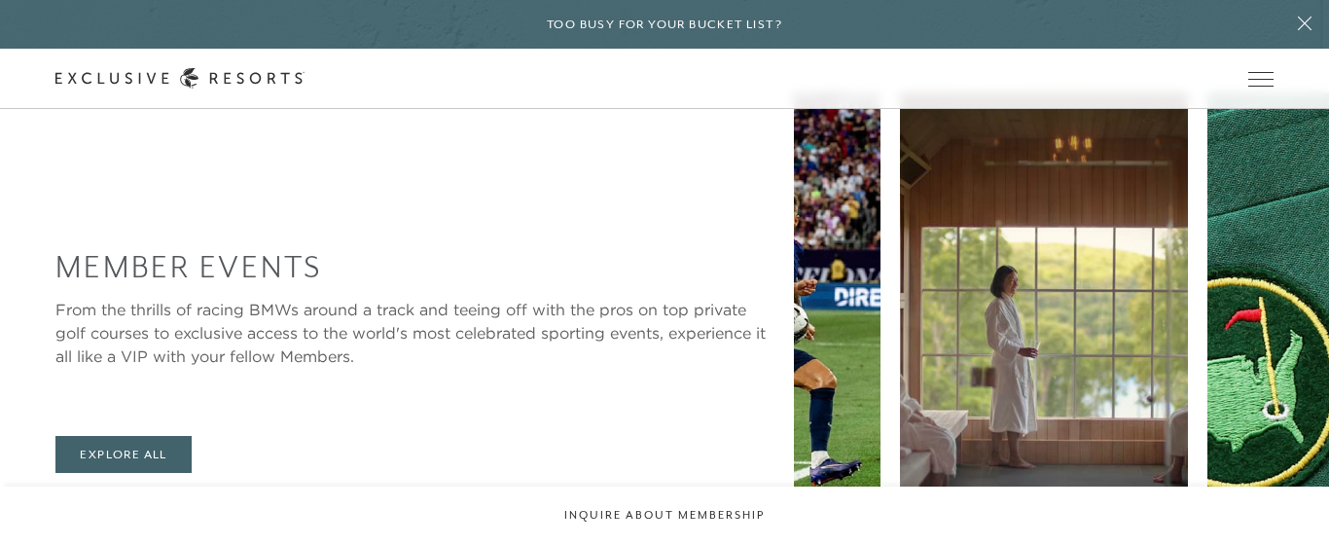
click at [61, 507] on icon at bounding box center [75, 511] width 40 height 8
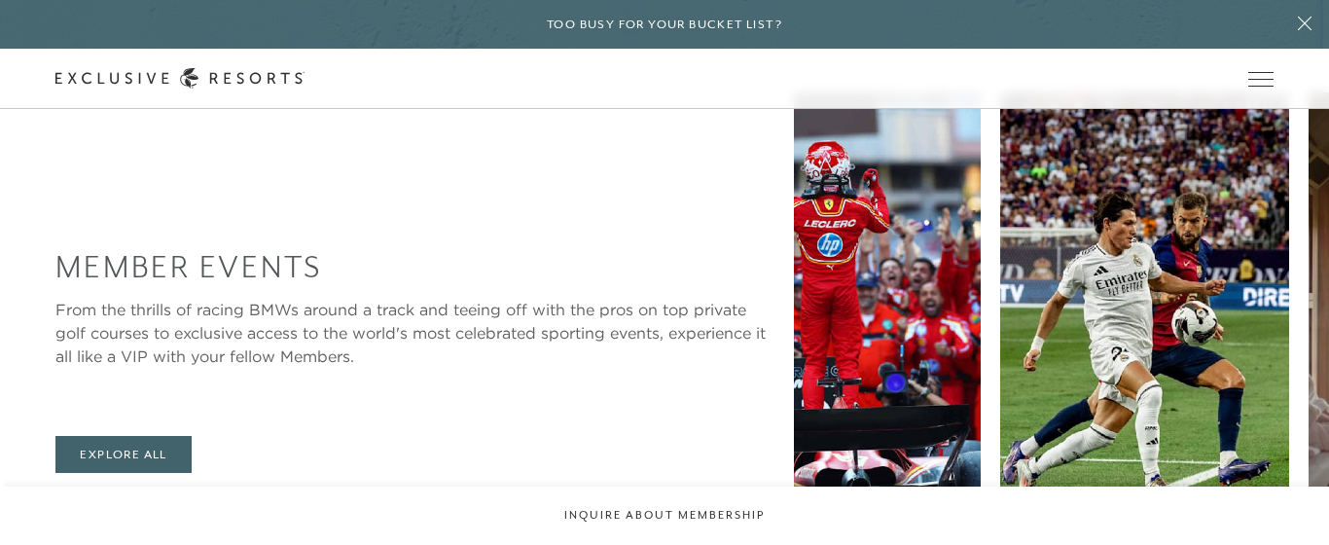
click at [61, 507] on icon at bounding box center [75, 511] width 40 height 8
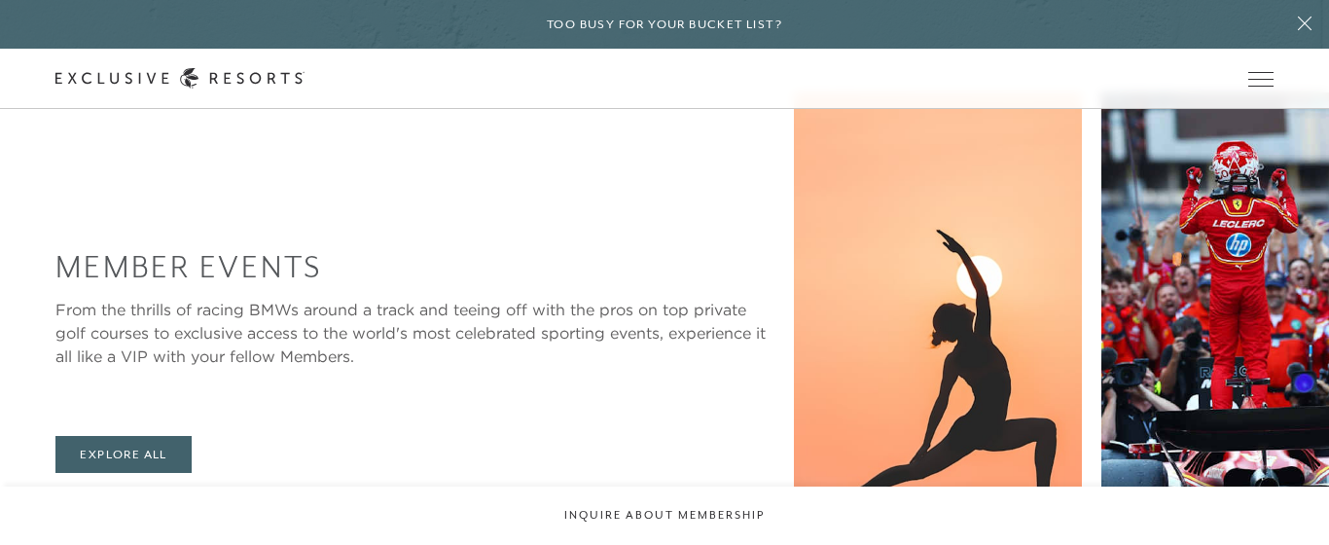
click at [61, 507] on icon at bounding box center [75, 511] width 40 height 8
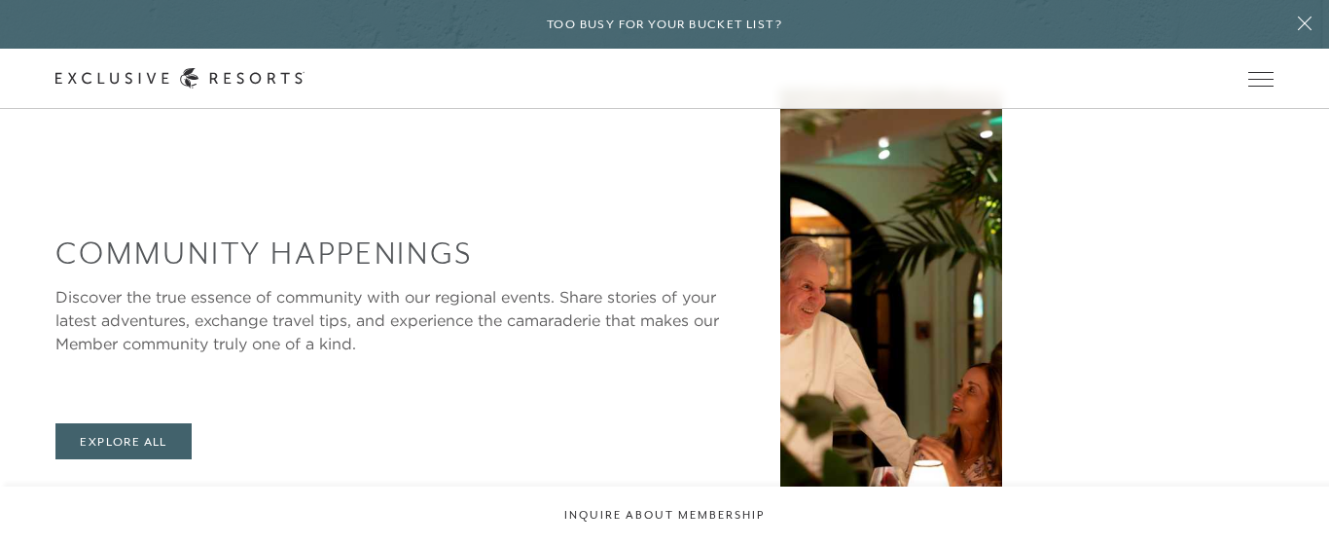
scroll to position [3716, 0]
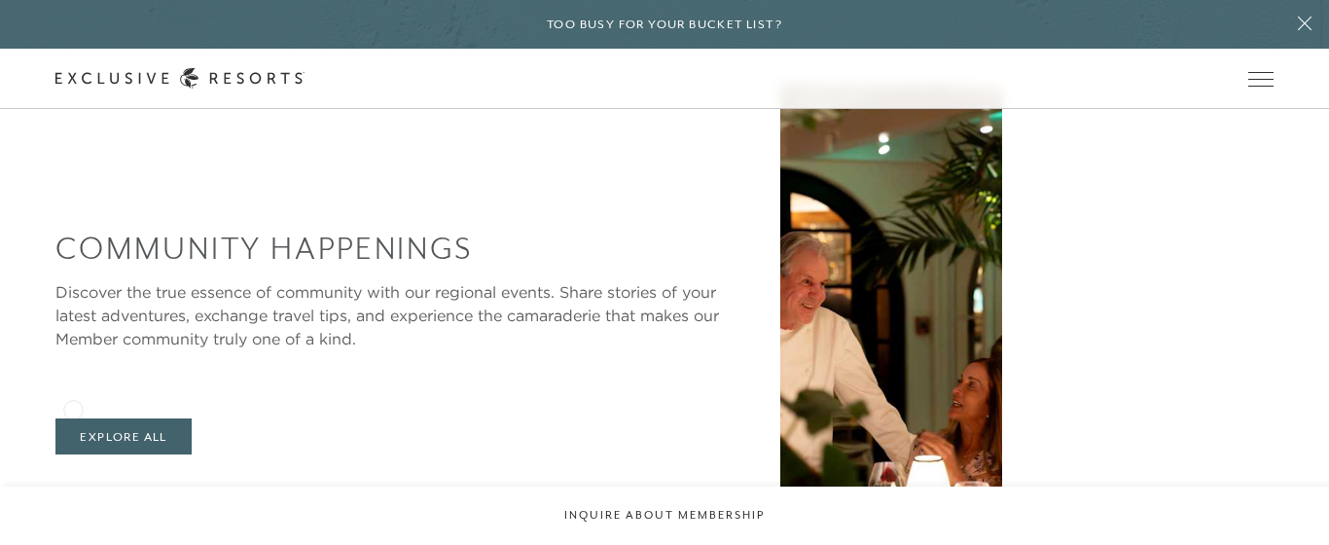
click at [73, 488] on icon at bounding box center [75, 492] width 40 height 8
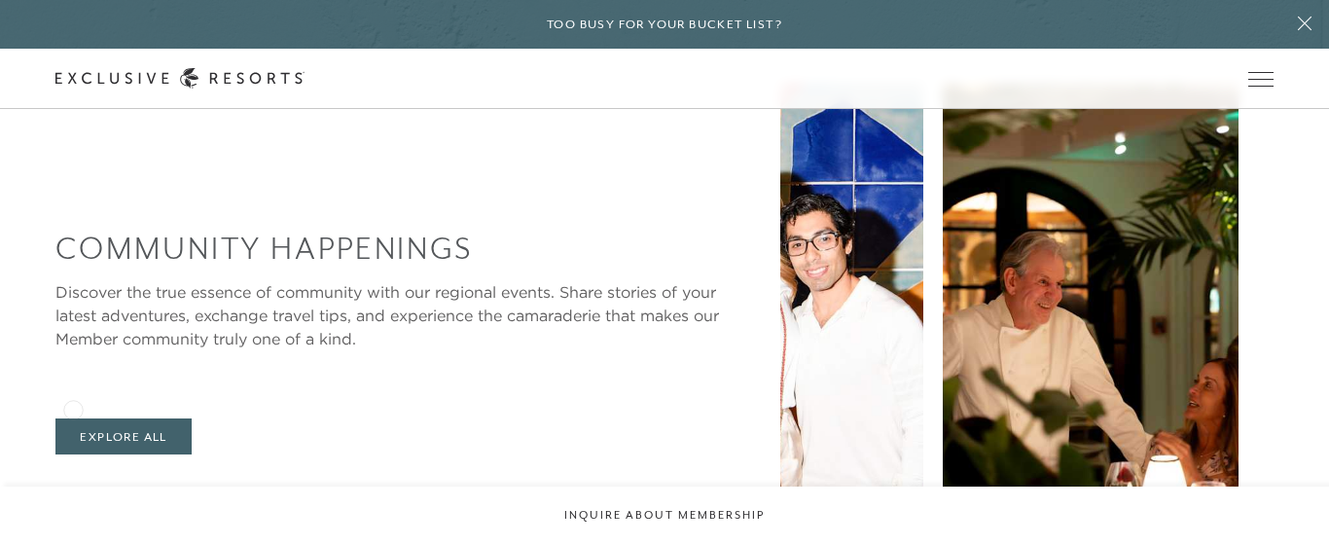
click at [73, 488] on icon at bounding box center [75, 492] width 40 height 8
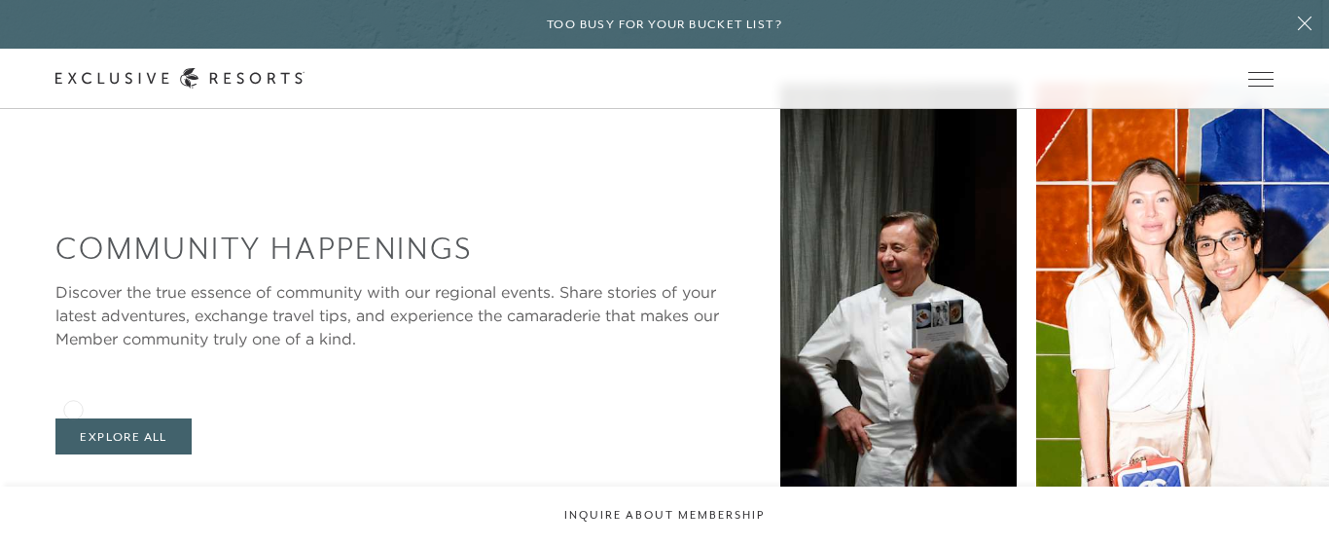
click at [73, 488] on icon at bounding box center [75, 492] width 40 height 8
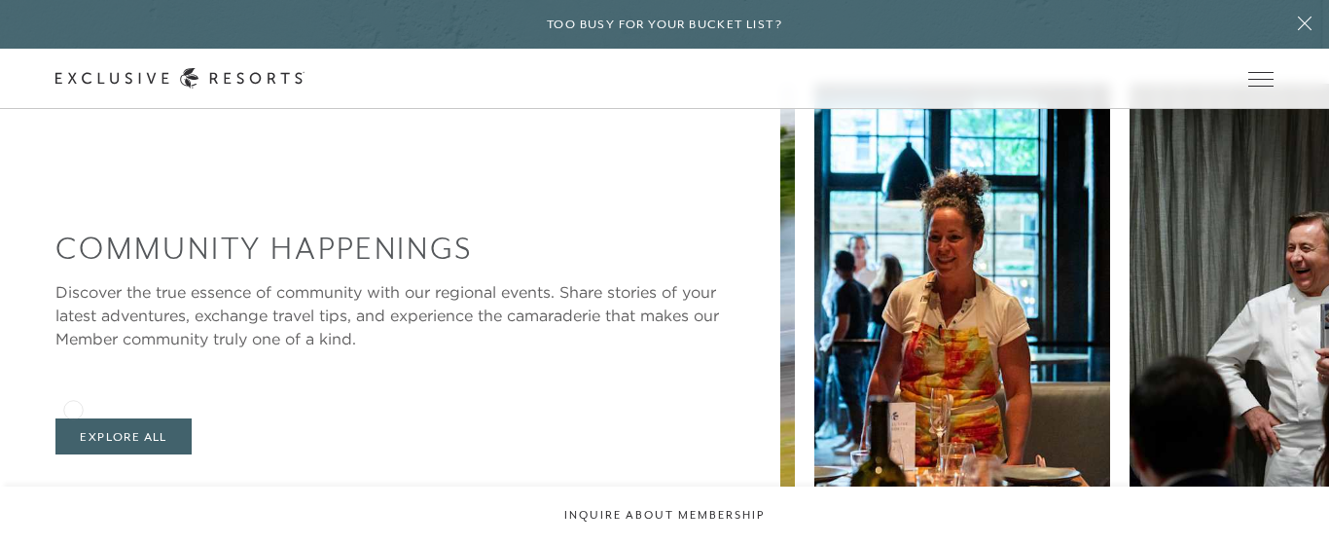
click at [73, 488] on icon at bounding box center [75, 492] width 40 height 8
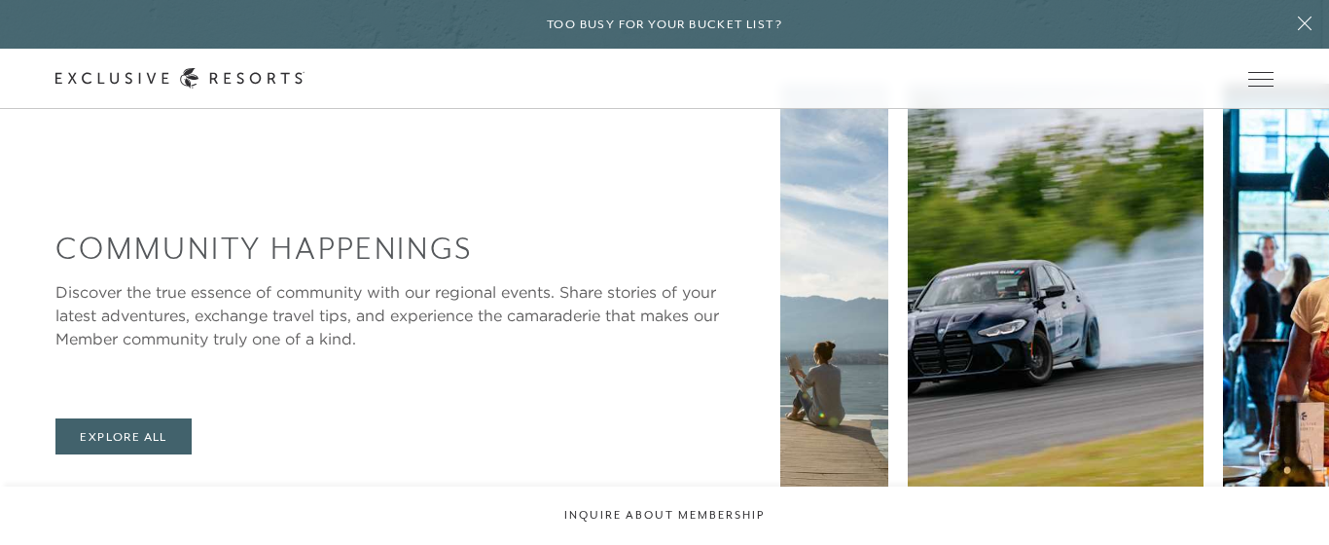
click at [73, 488] on icon at bounding box center [75, 492] width 40 height 8
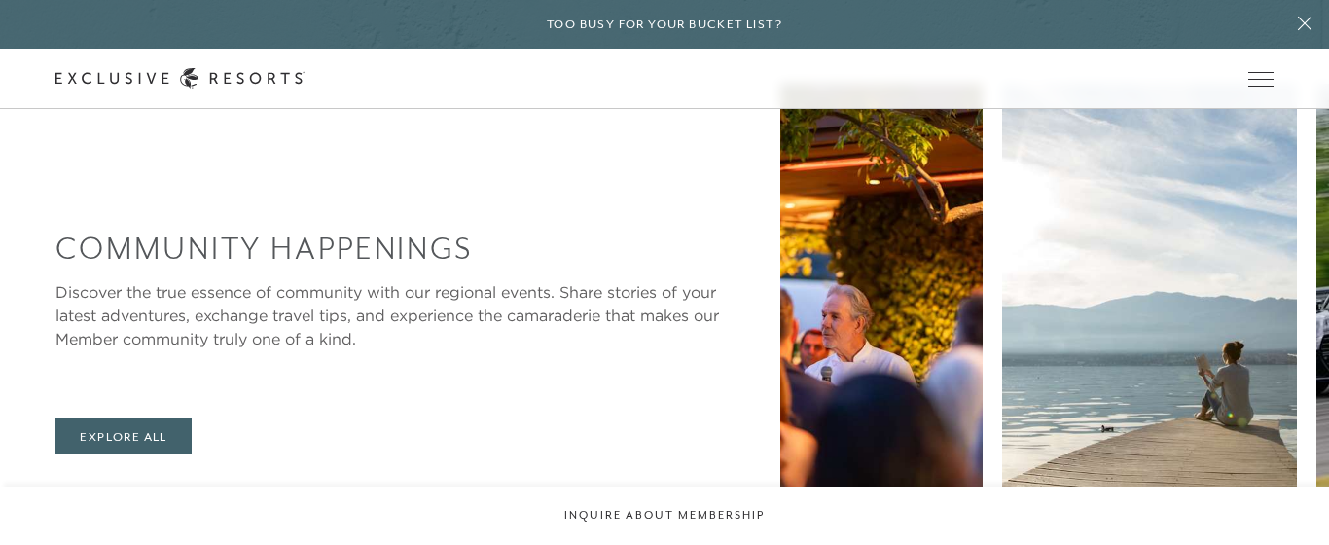
click at [73, 488] on icon at bounding box center [75, 492] width 40 height 8
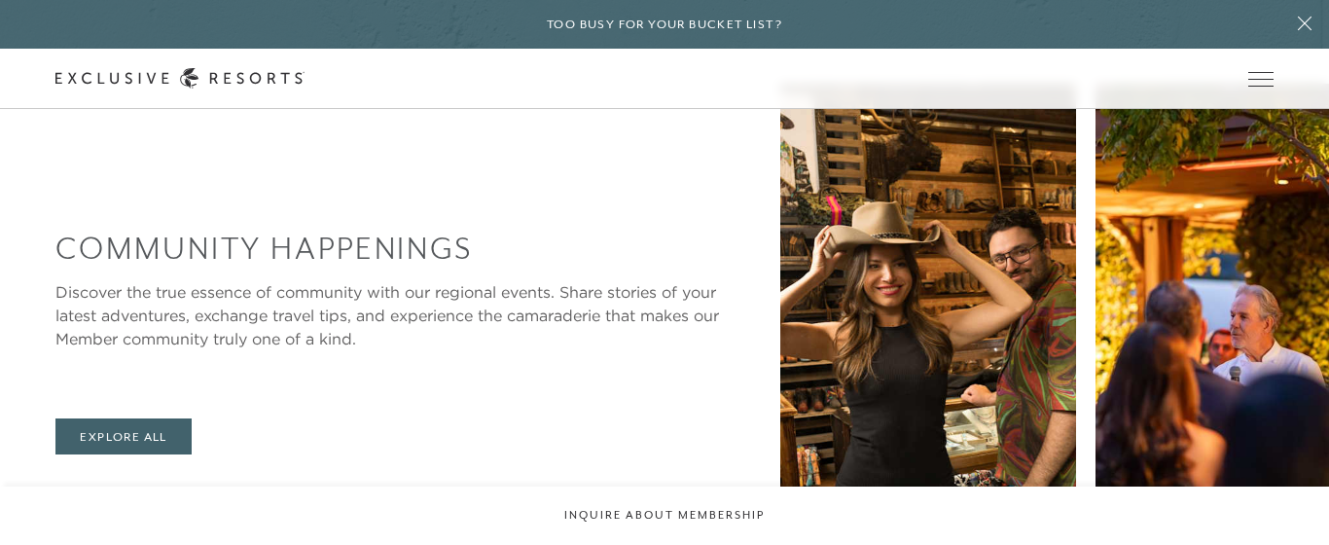
click at [73, 488] on icon at bounding box center [75, 492] width 40 height 8
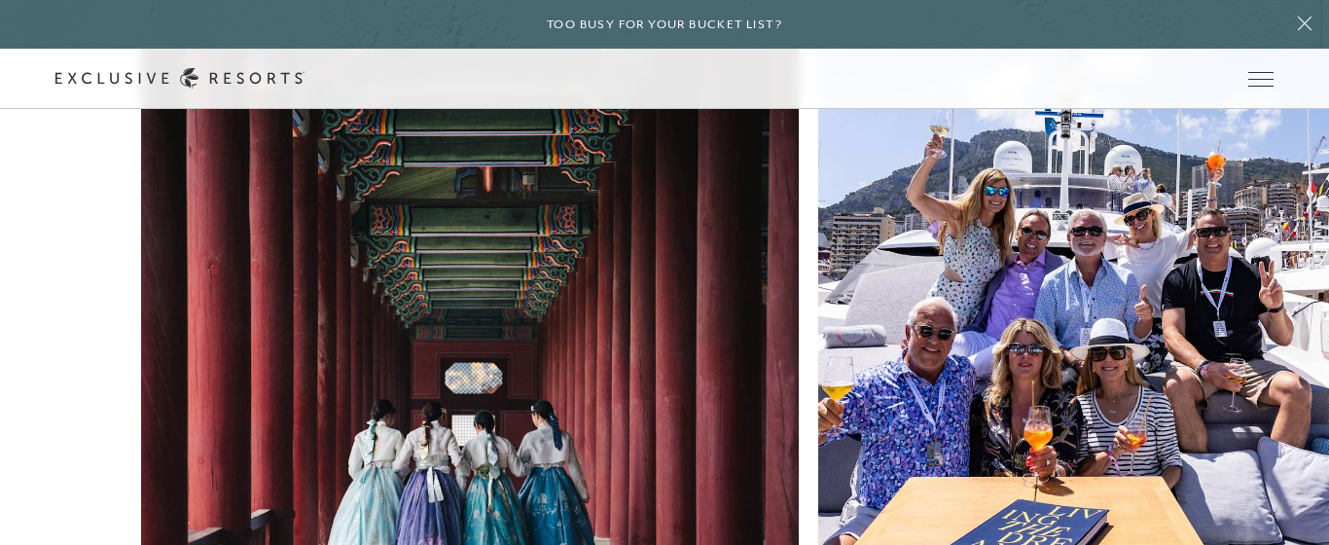
scroll to position [7078, 0]
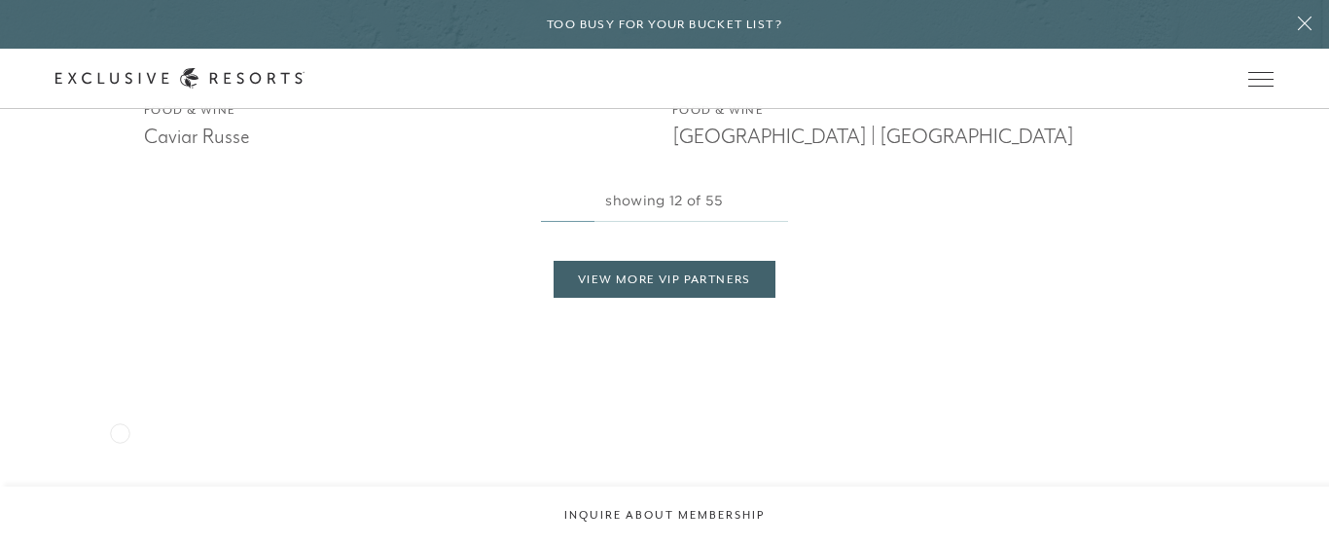
scroll to position [3958, 0]
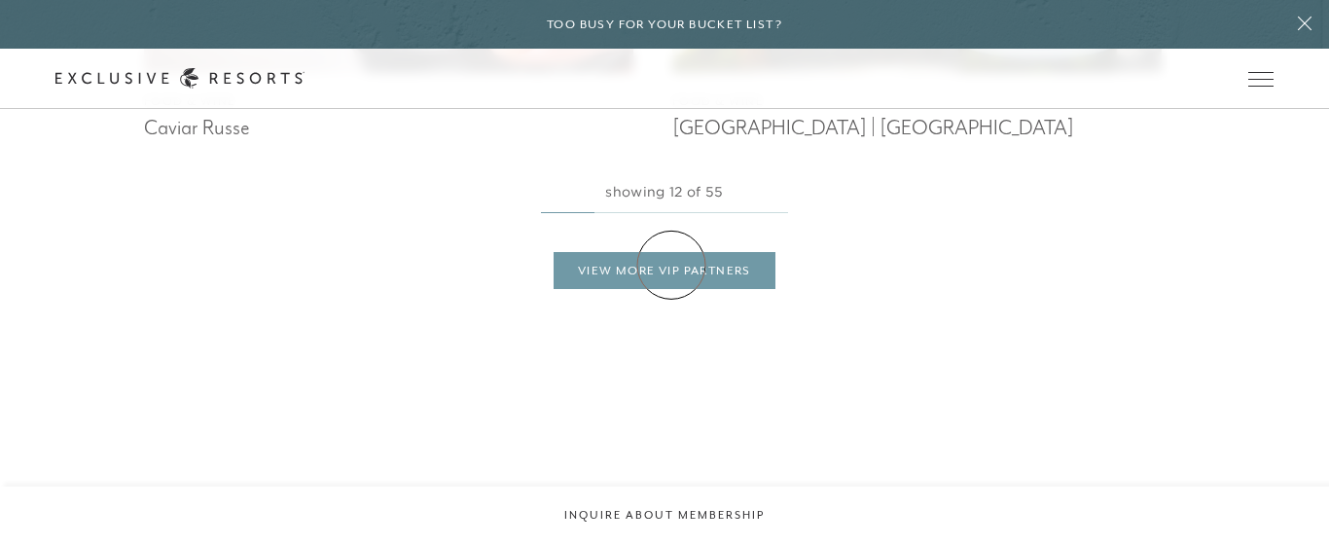
click at [671, 265] on link "View More VIP Partners" at bounding box center [664, 270] width 222 height 37
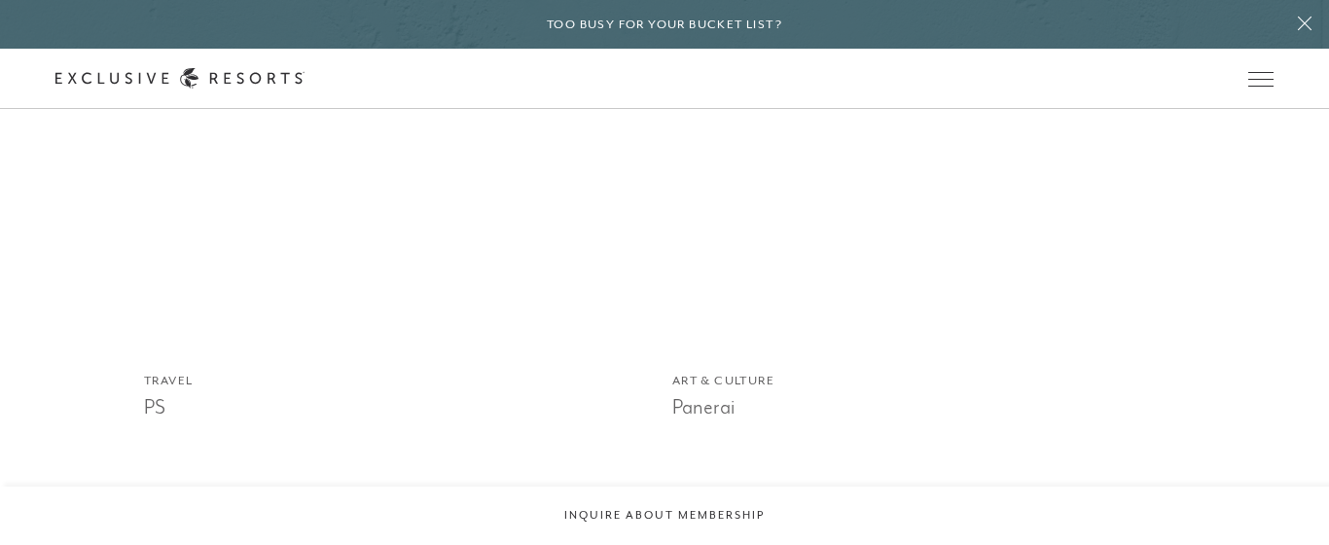
scroll to position [8530, 0]
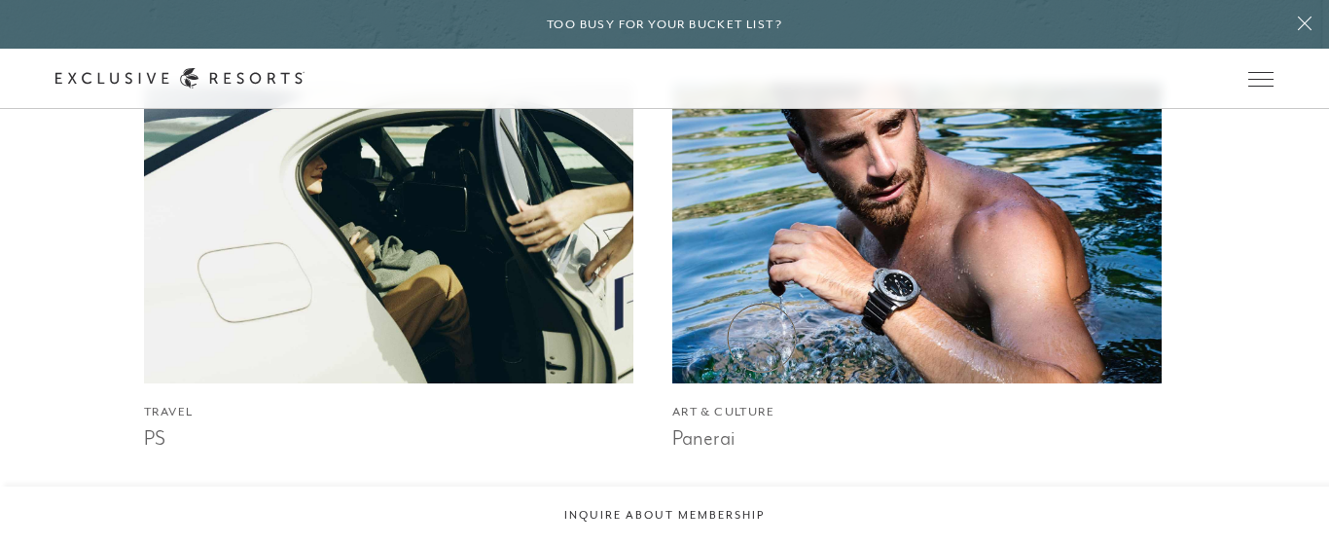
click at [762, 338] on img at bounding box center [917, 232] width 538 height 331
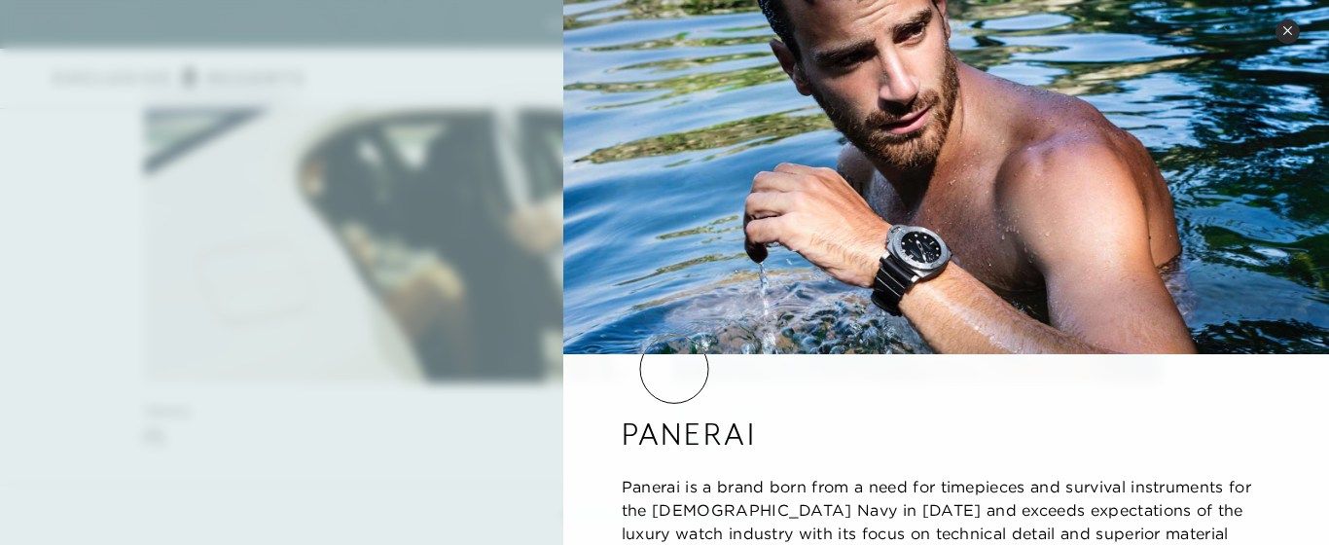
scroll to position [128, 0]
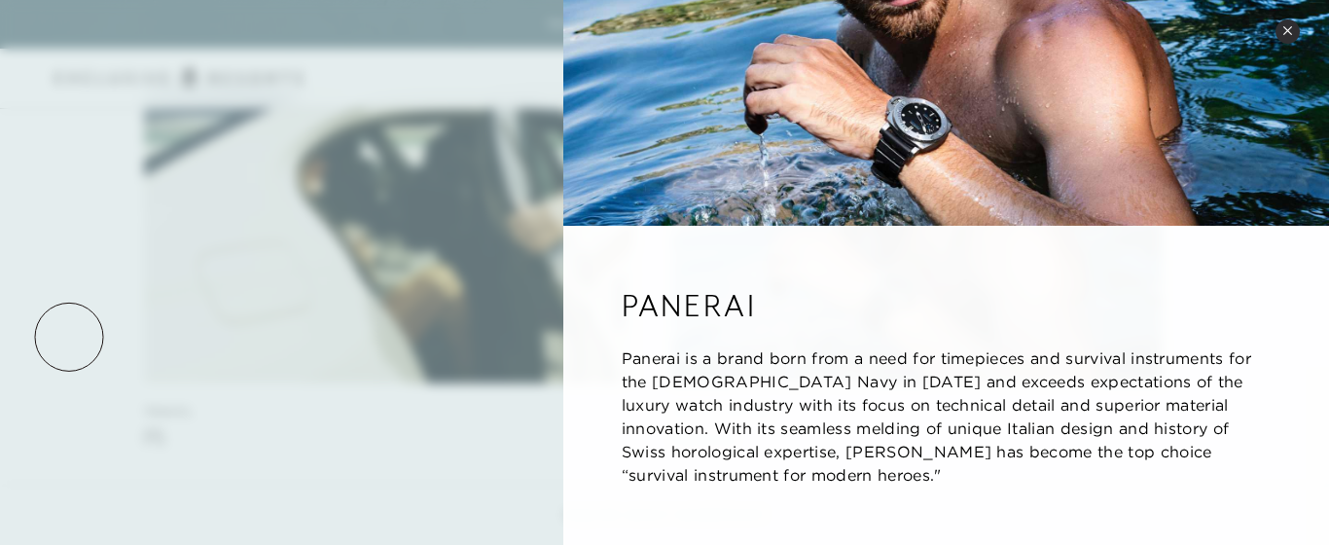
click at [69, 337] on div at bounding box center [664, 272] width 1329 height 545
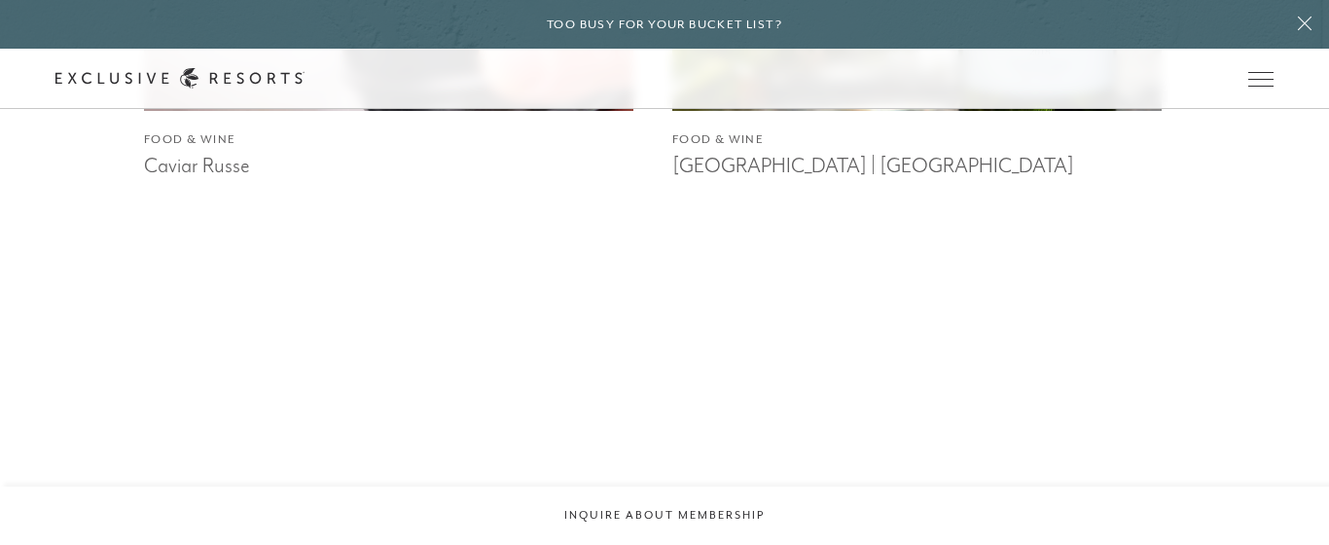
scroll to position [3994, 0]
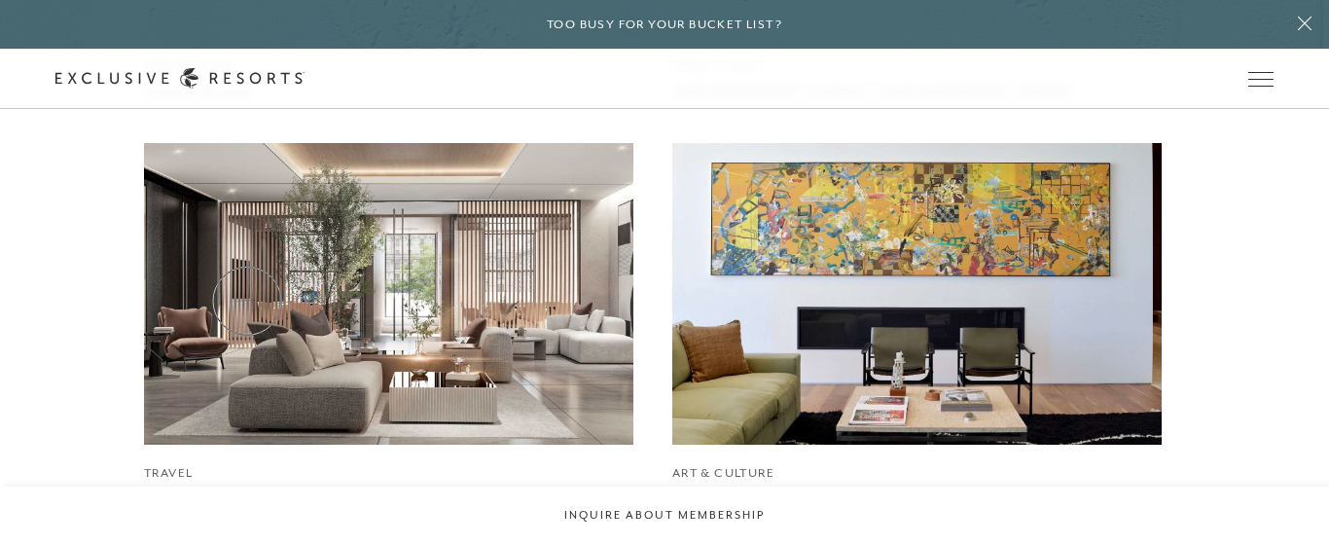
click at [247, 301] on img at bounding box center [389, 293] width 538 height 331
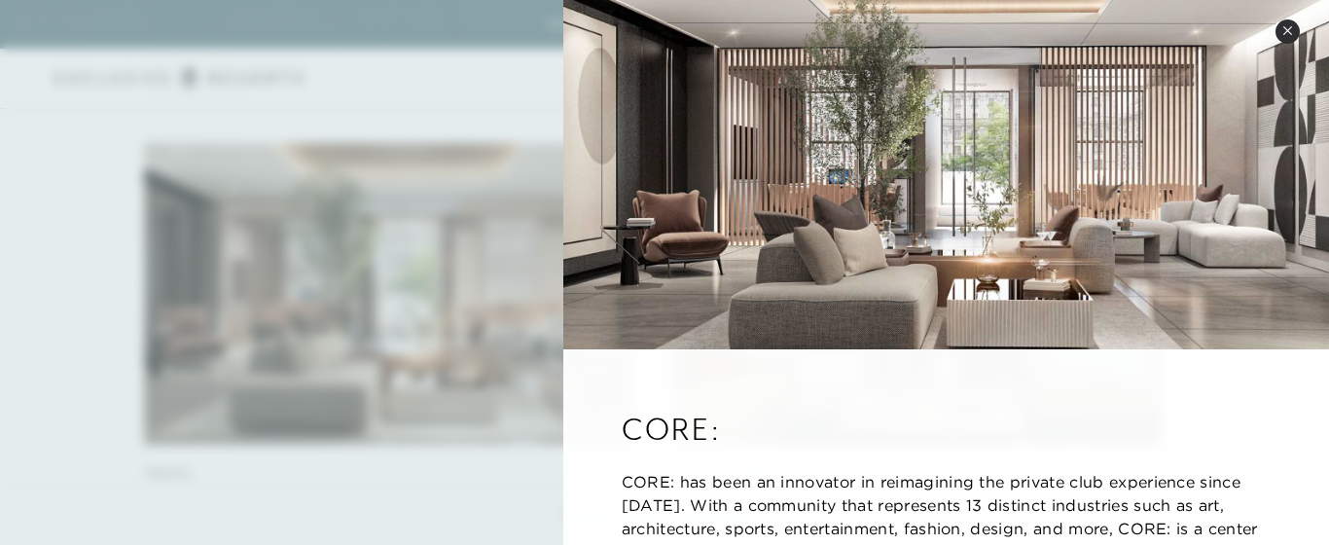
scroll to position [82, 0]
